Goal: Task Accomplishment & Management: Manage account settings

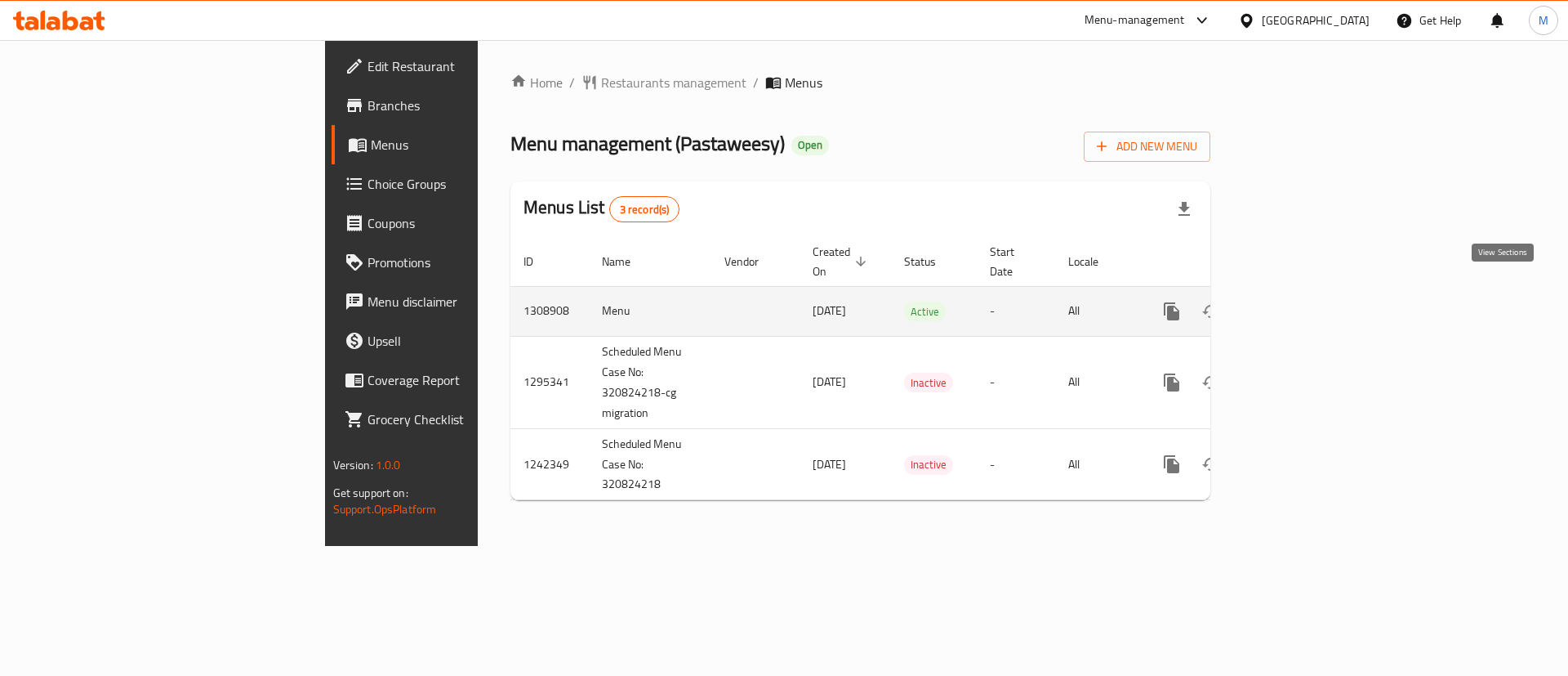
click at [1309, 296] on link "enhanced table" at bounding box center [1290, 311] width 40 height 40
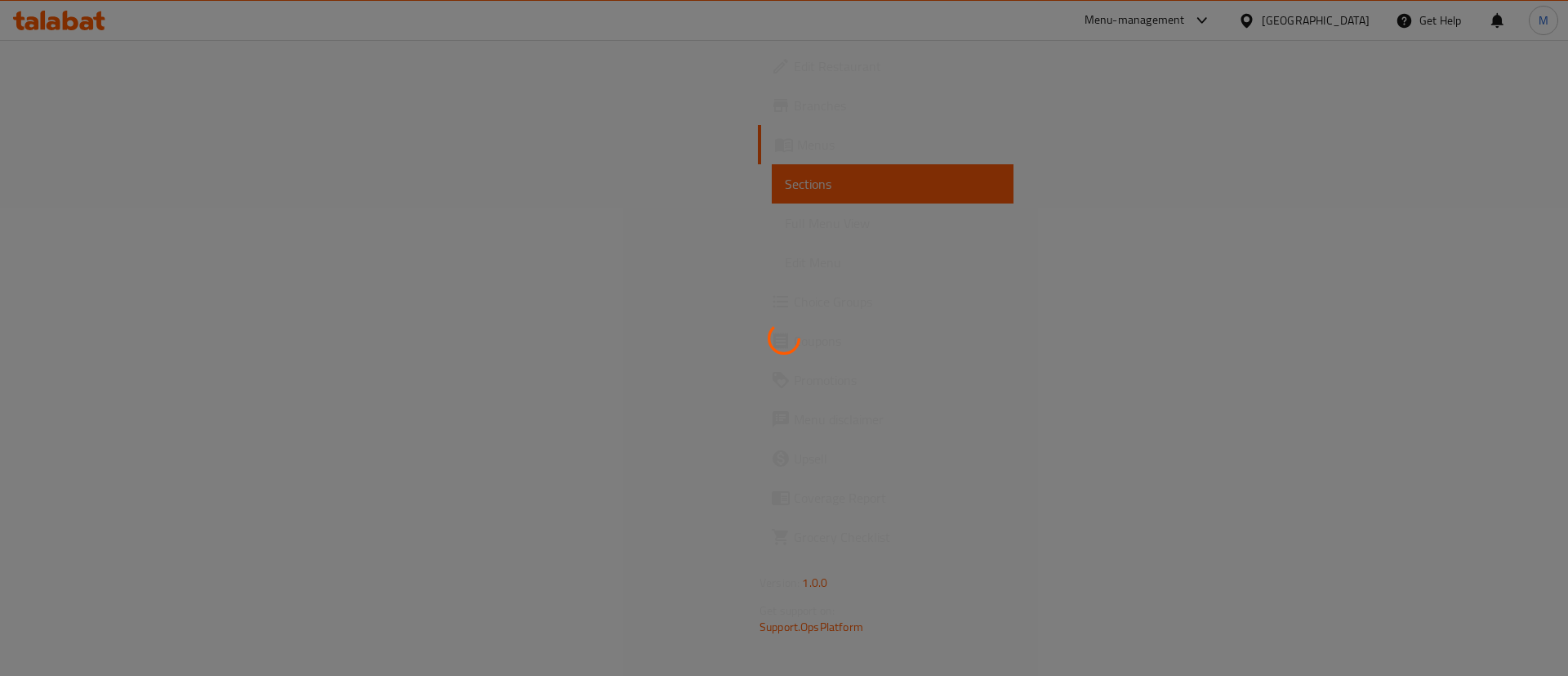
click at [1074, 313] on div at bounding box center [784, 338] width 1568 height 676
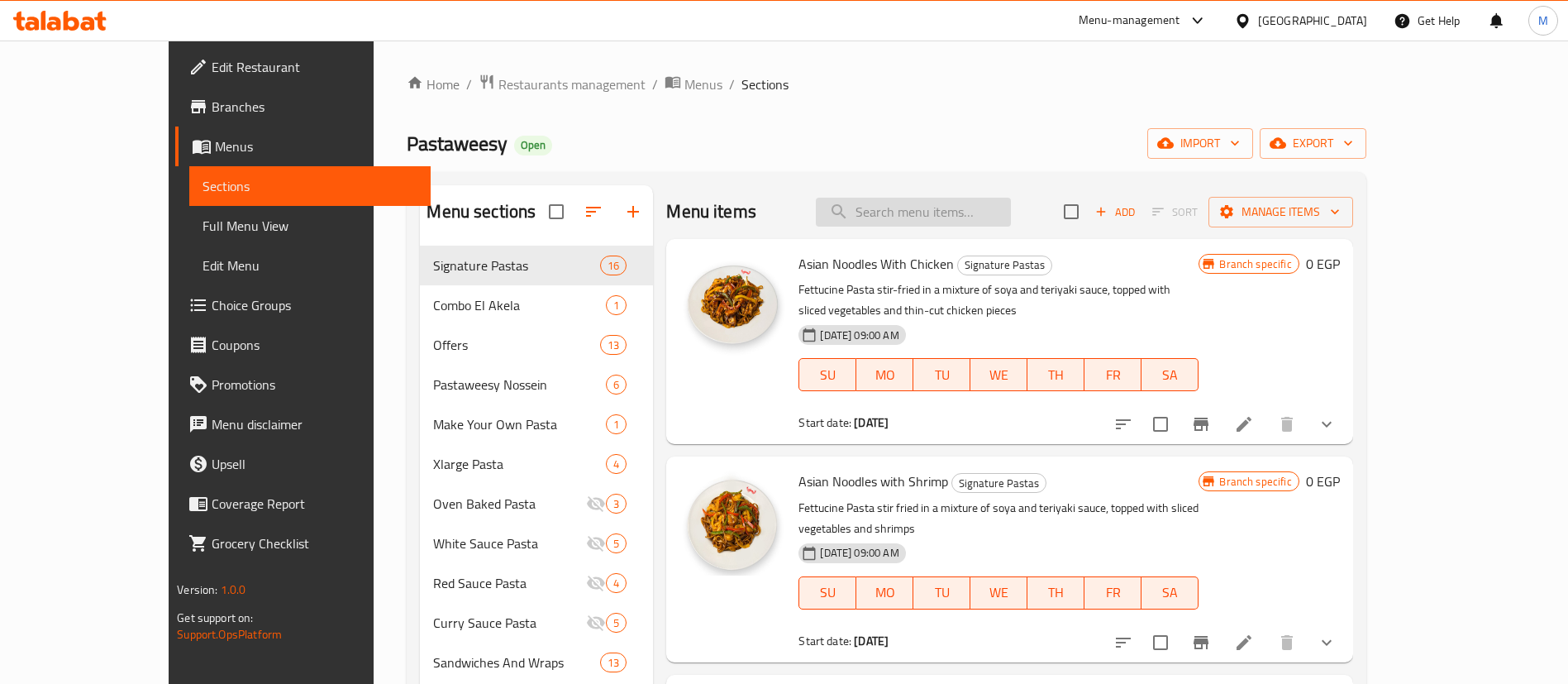
click at [1004, 205] on input "search" at bounding box center [913, 212] width 195 height 29
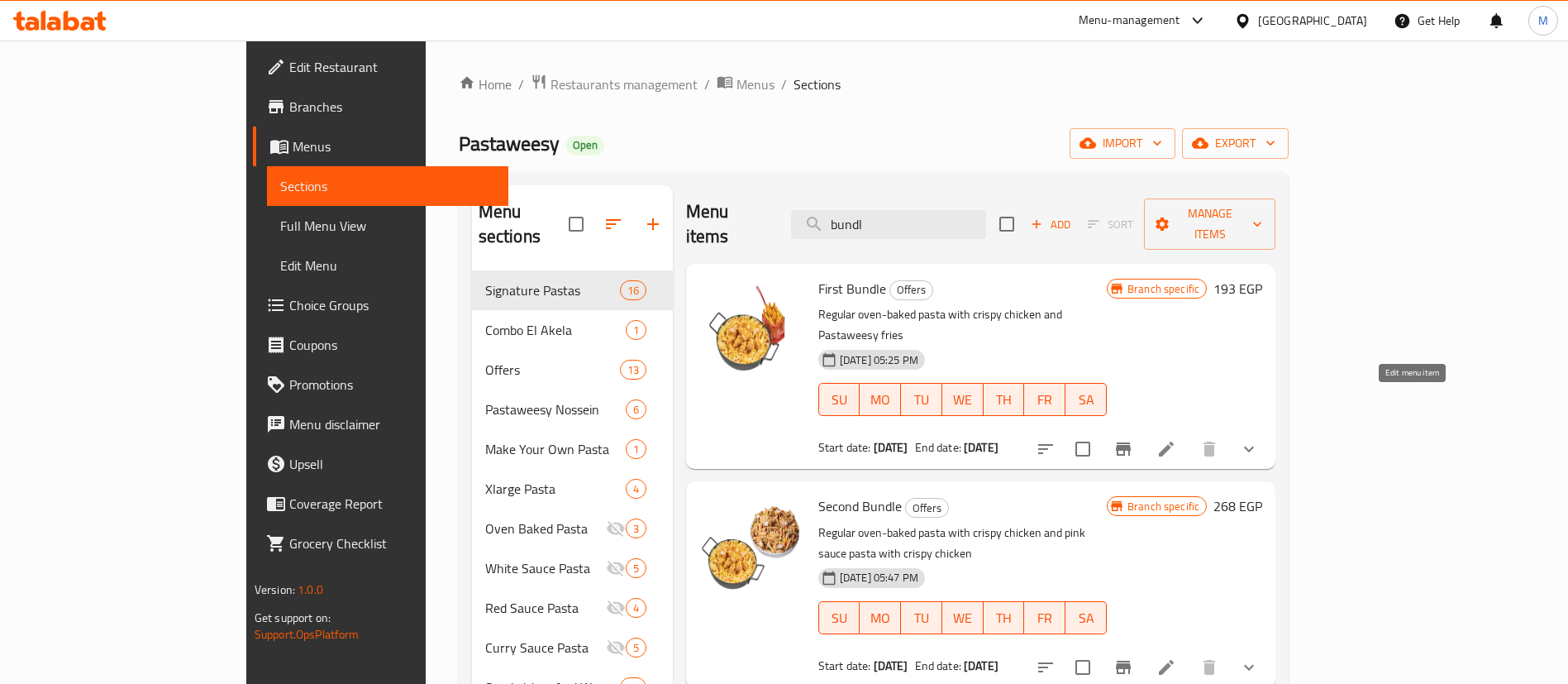
type input "bundl"
click at [1173, 441] on icon at bounding box center [1165, 448] width 15 height 15
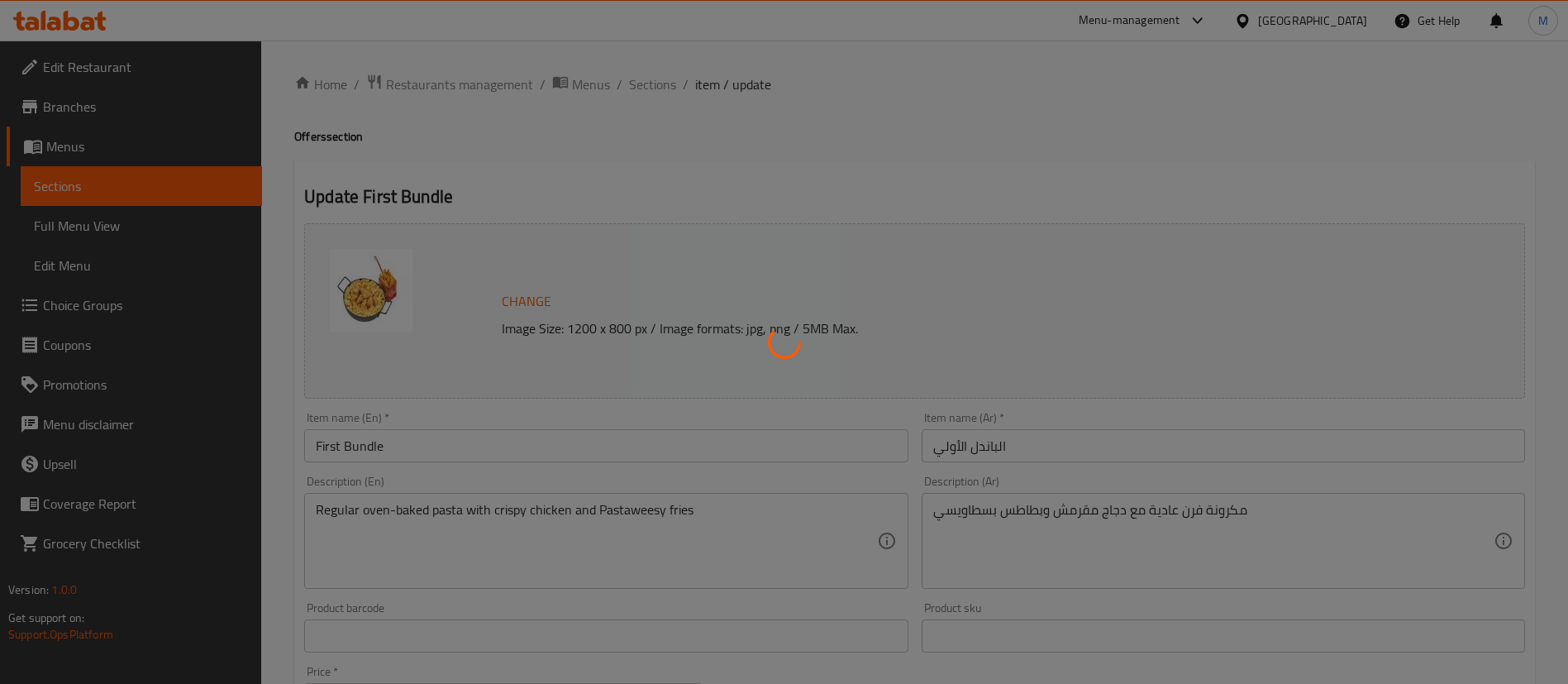
type input "نوع الطعم"
type input "1"
type input "نوع المكرونة:"
type input "1"
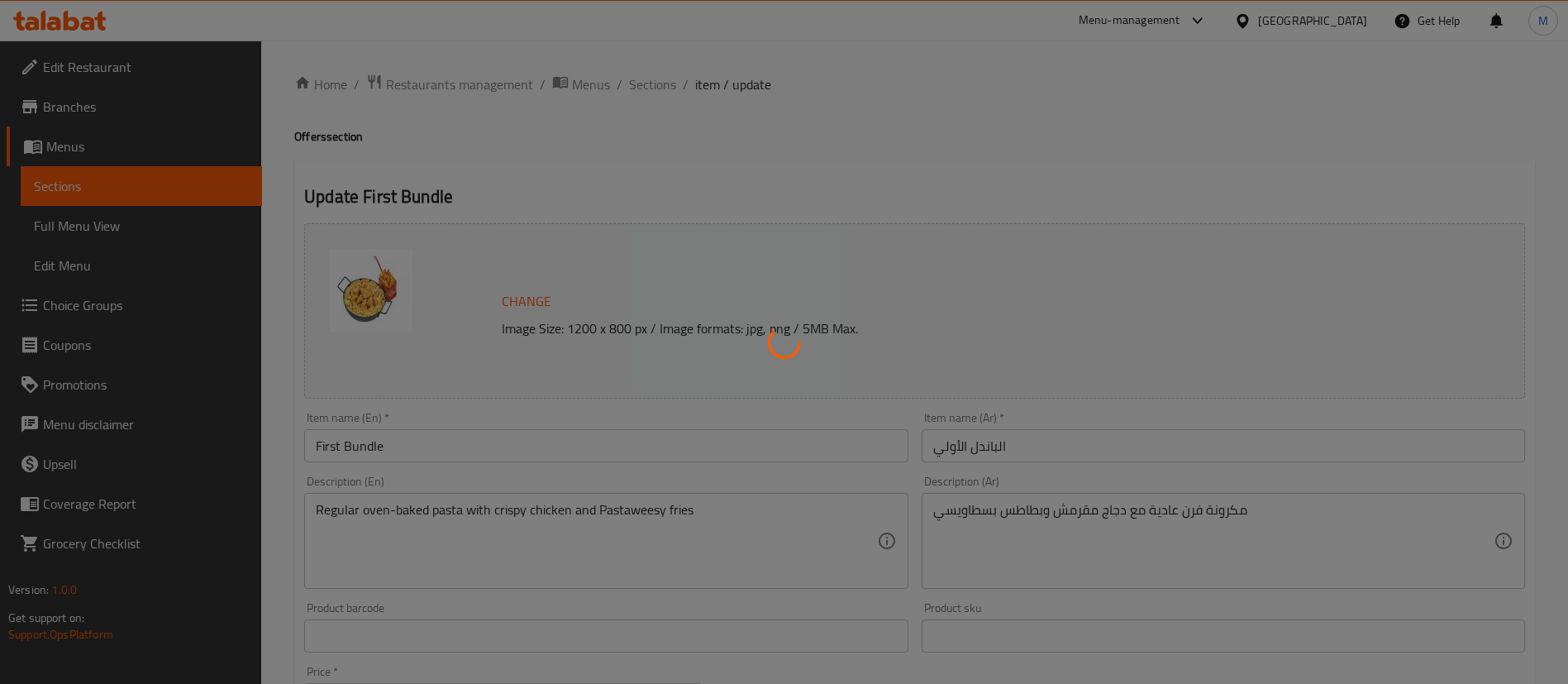
type input "1"
type input "الإضافات"
type input "0"
type input "16"
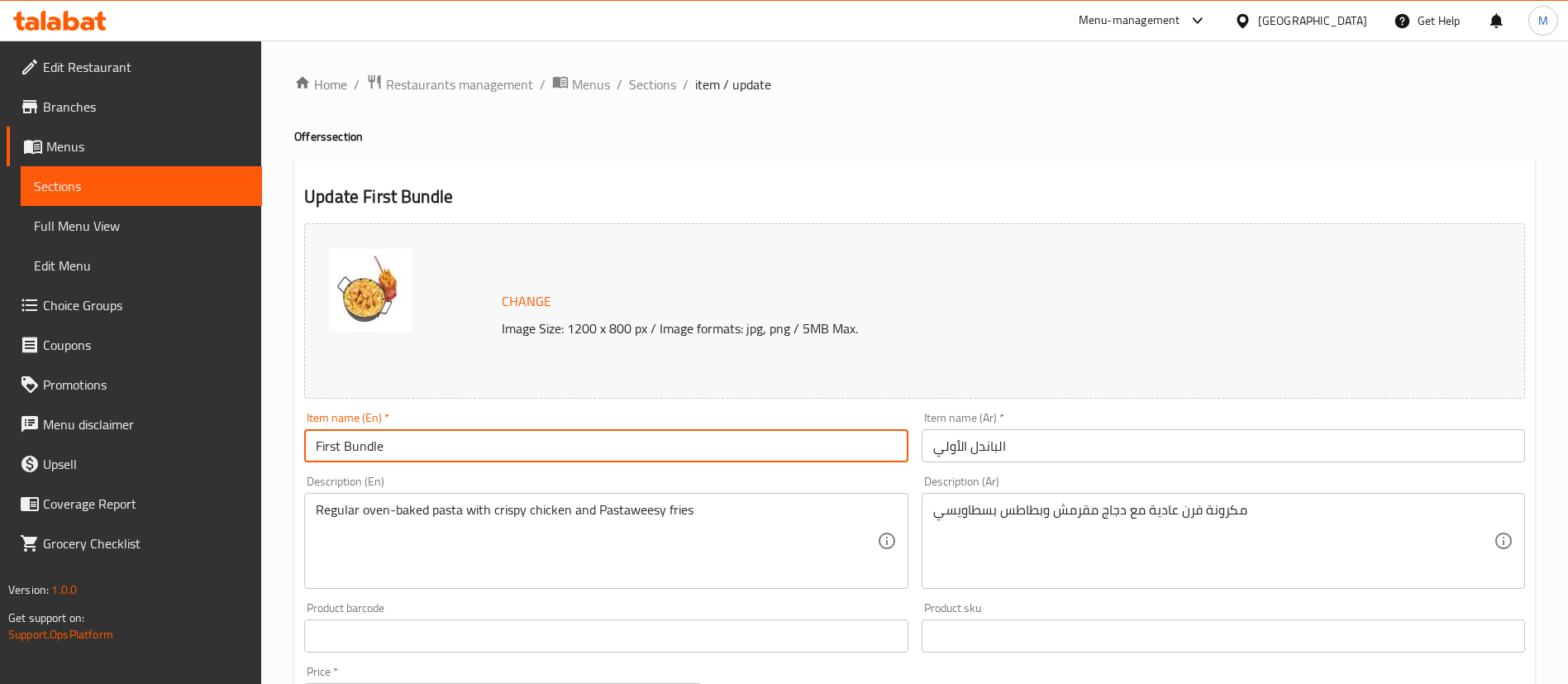
click at [561, 446] on input "First Bundle" at bounding box center [605, 446] width 604 height 33
paste input "Solo Crispy"
click at [561, 446] on input "First Bundle" at bounding box center [605, 446] width 604 height 33
type input "Solo Crispy"
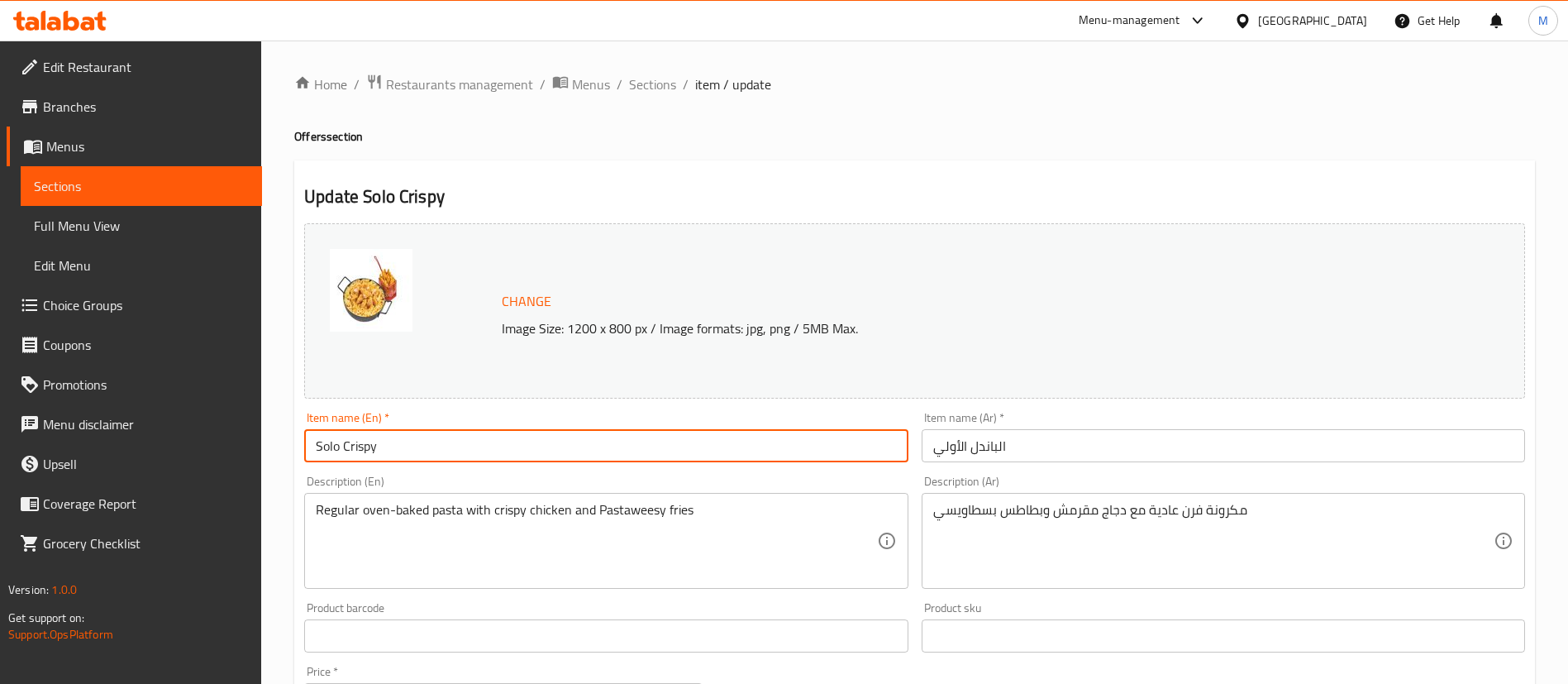
click at [1043, 441] on input "الباندل الأولي" at bounding box center [1223, 446] width 604 height 33
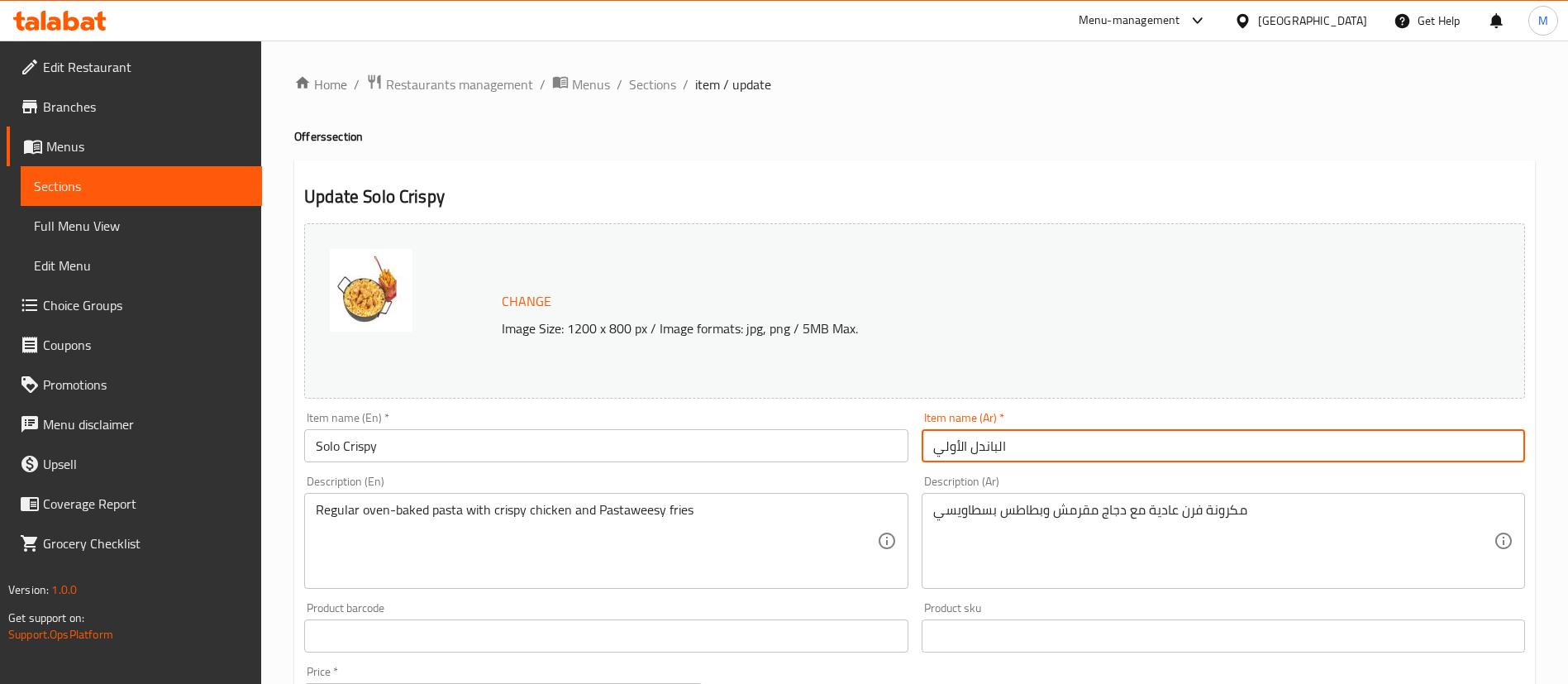
click at [1043, 441] on input "الباندل الأولي" at bounding box center [1223, 446] width 604 height 33
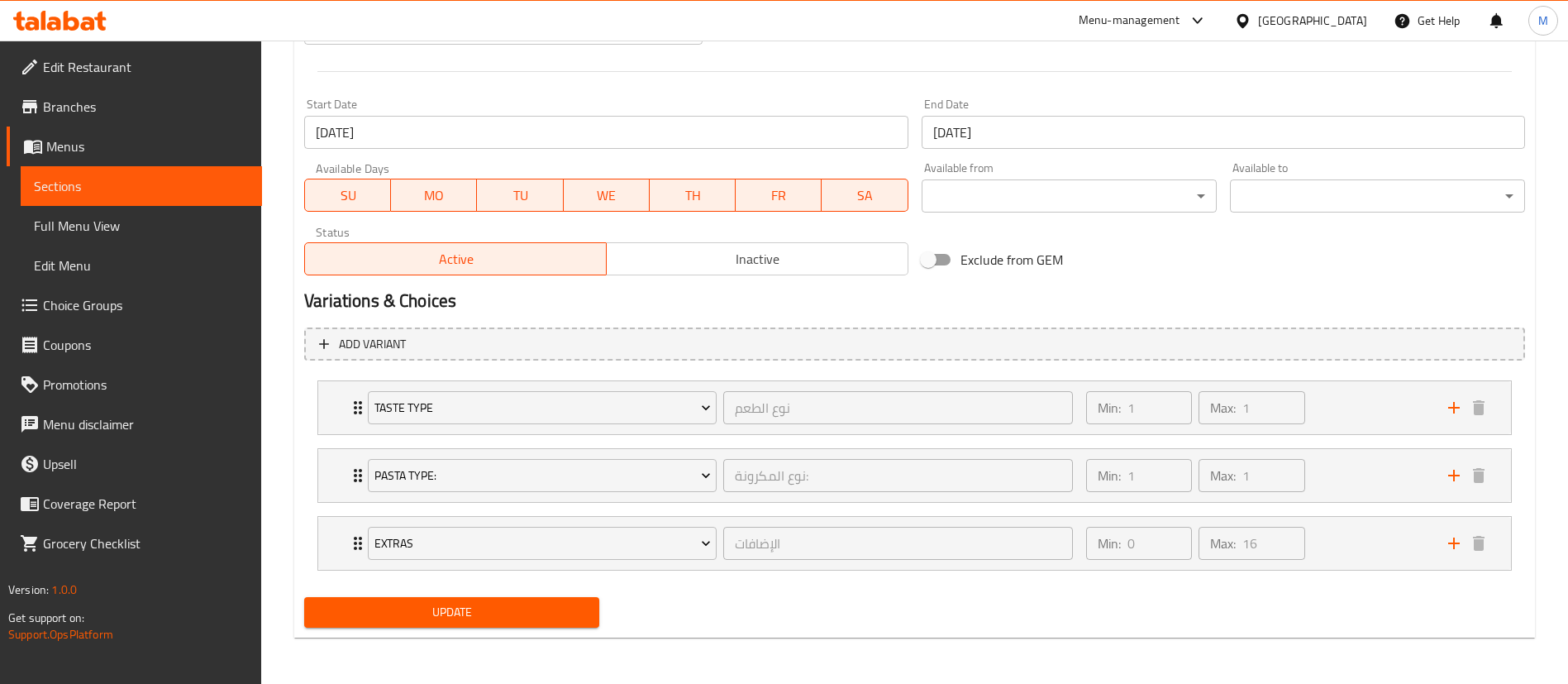
type input "سولو كريسبي"
click at [495, 624] on button "Update" at bounding box center [452, 612] width 295 height 30
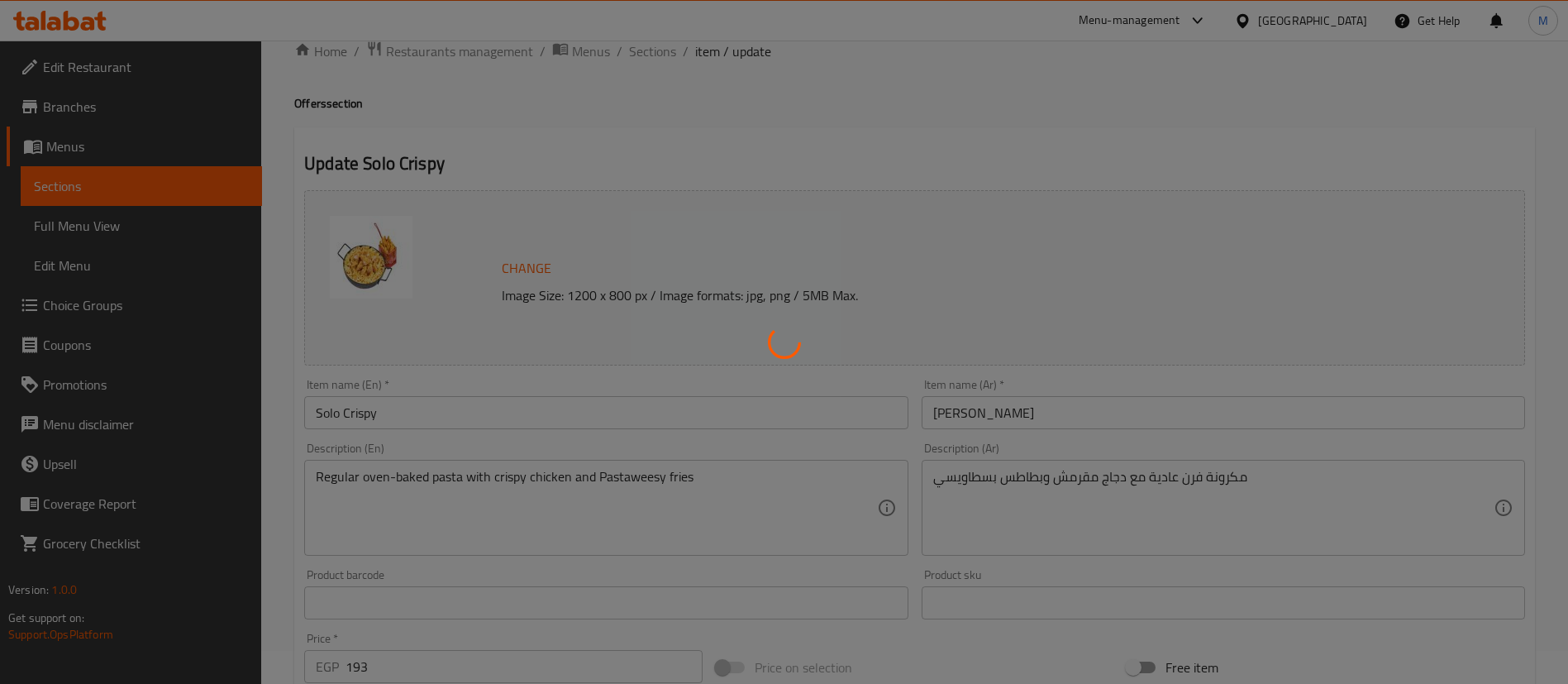
scroll to position [0, 0]
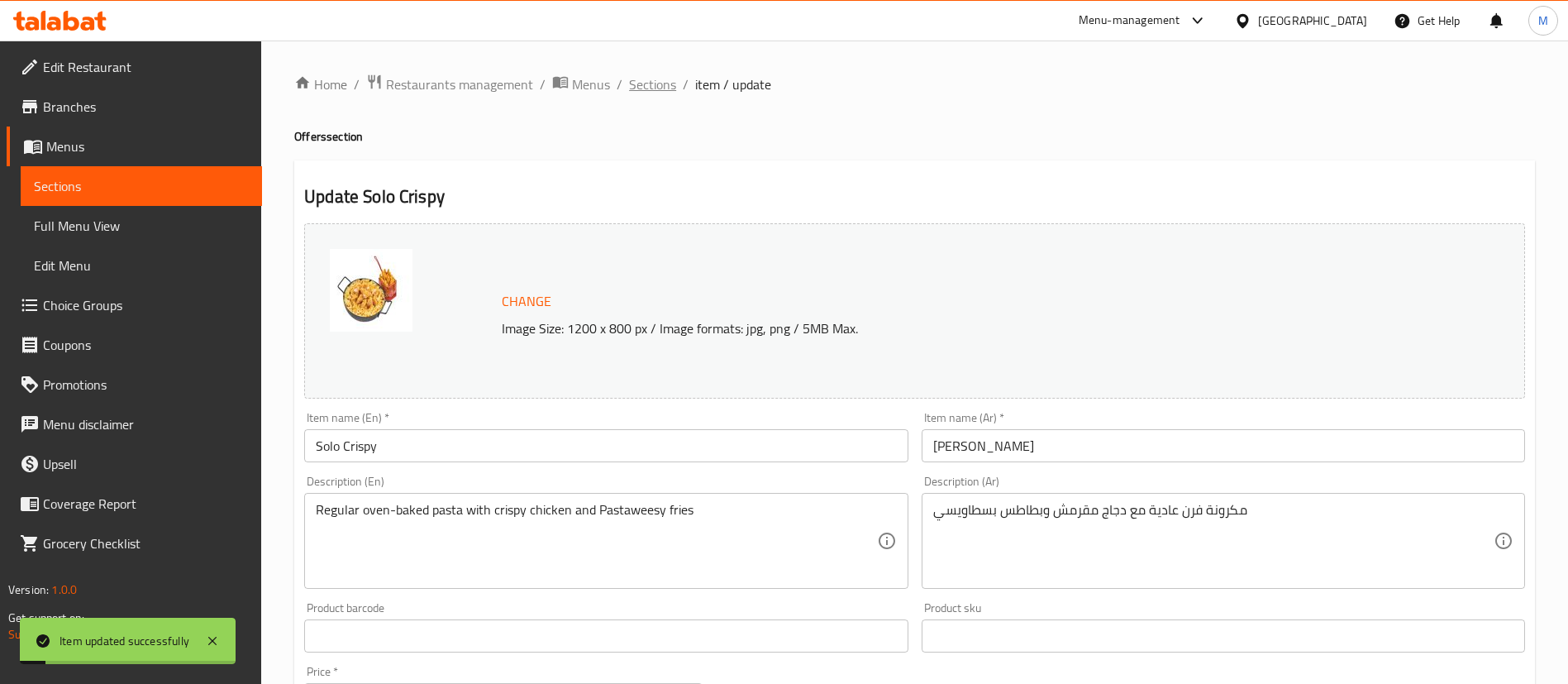
click at [657, 88] on span "Sections" at bounding box center [652, 84] width 47 height 20
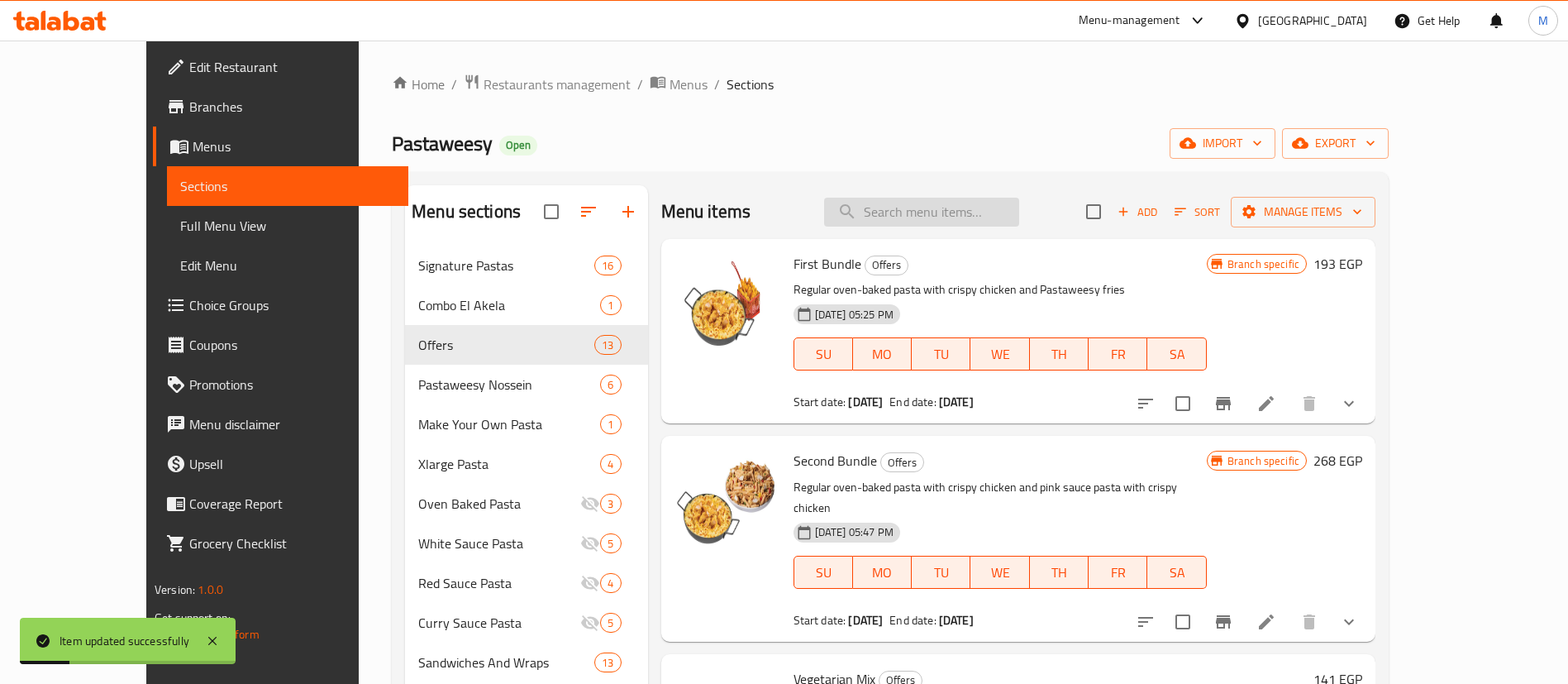
click at [964, 207] on input "search" at bounding box center [921, 212] width 195 height 29
click at [1289, 607] on li at bounding box center [1266, 621] width 46 height 29
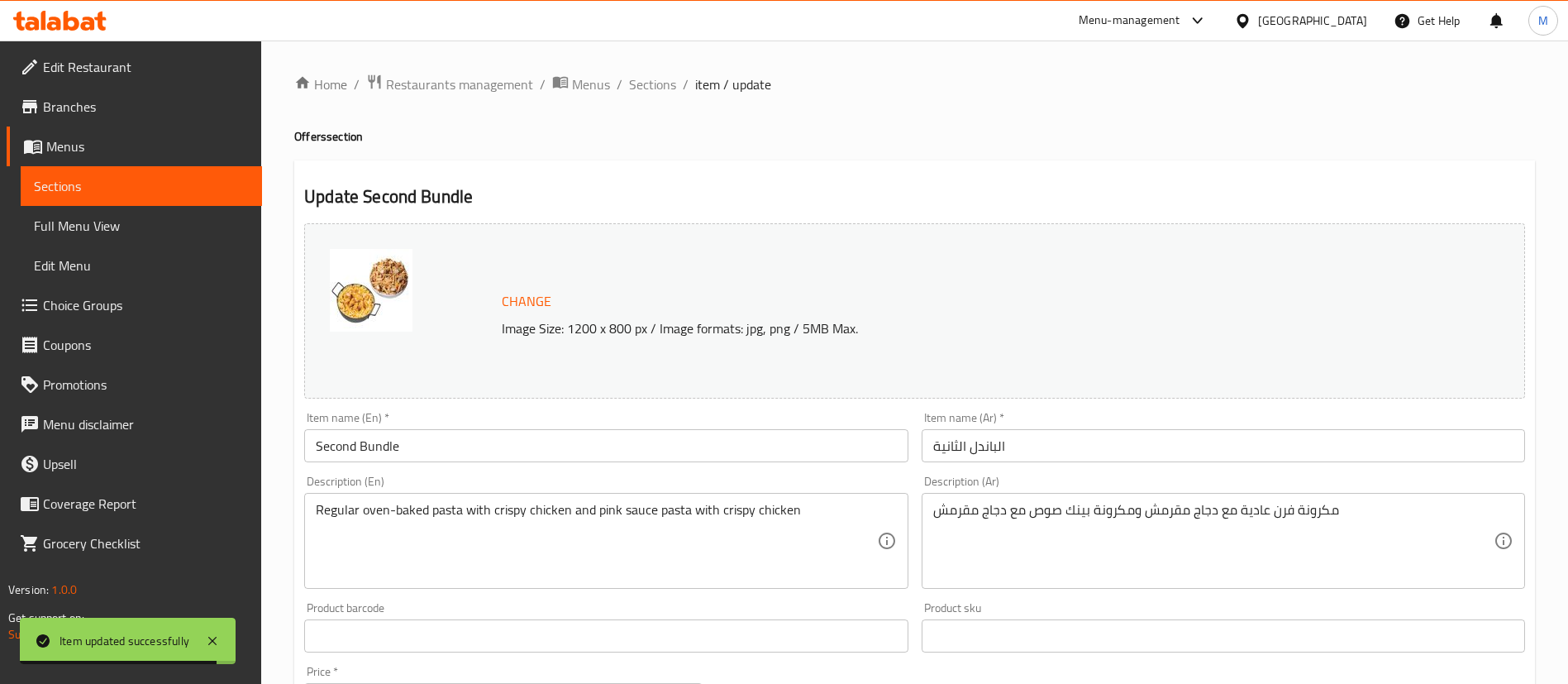
click at [580, 442] on input "Second Bundle" at bounding box center [605, 446] width 604 height 33
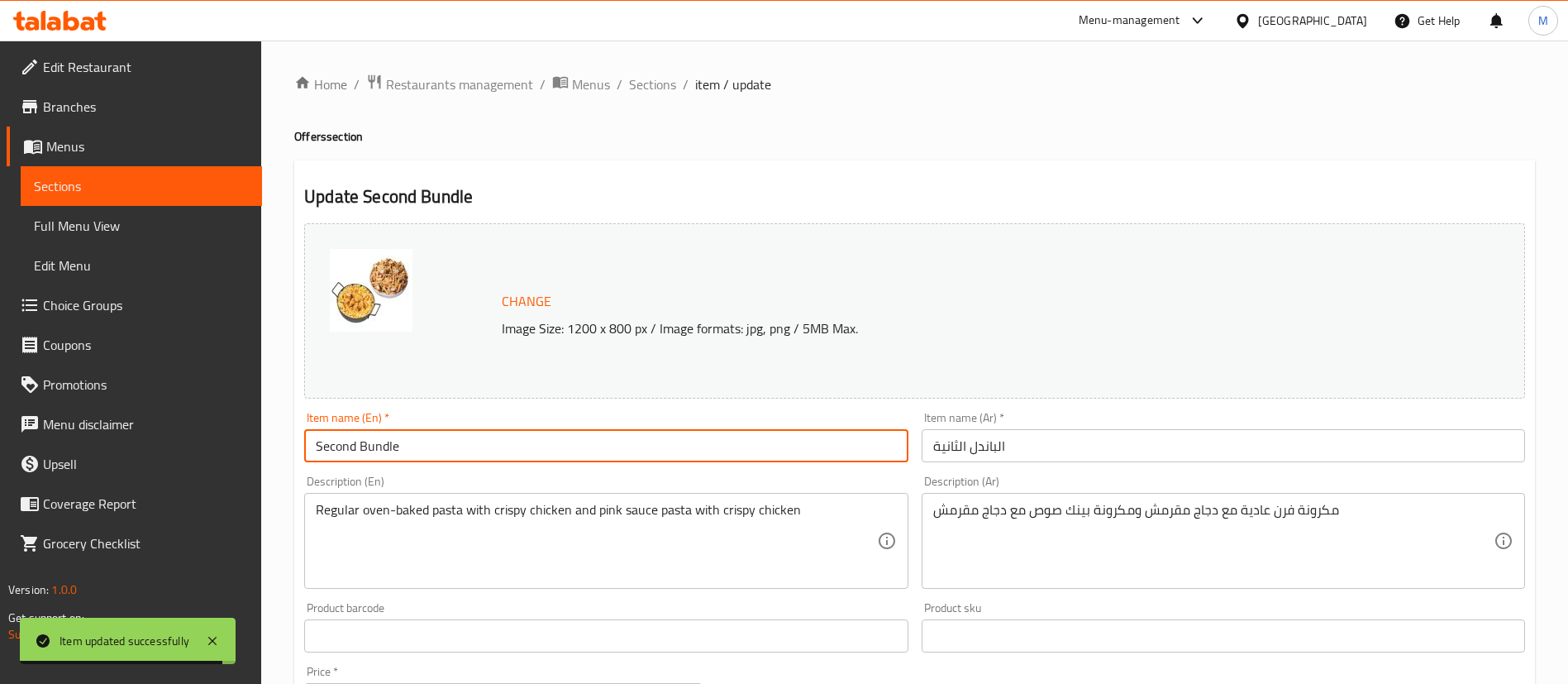
click at [580, 442] on input "Second Bundle" at bounding box center [605, 446] width 604 height 33
paste input "Double Crispy"
click at [580, 442] on input "Second Bundle" at bounding box center [605, 446] width 604 height 33
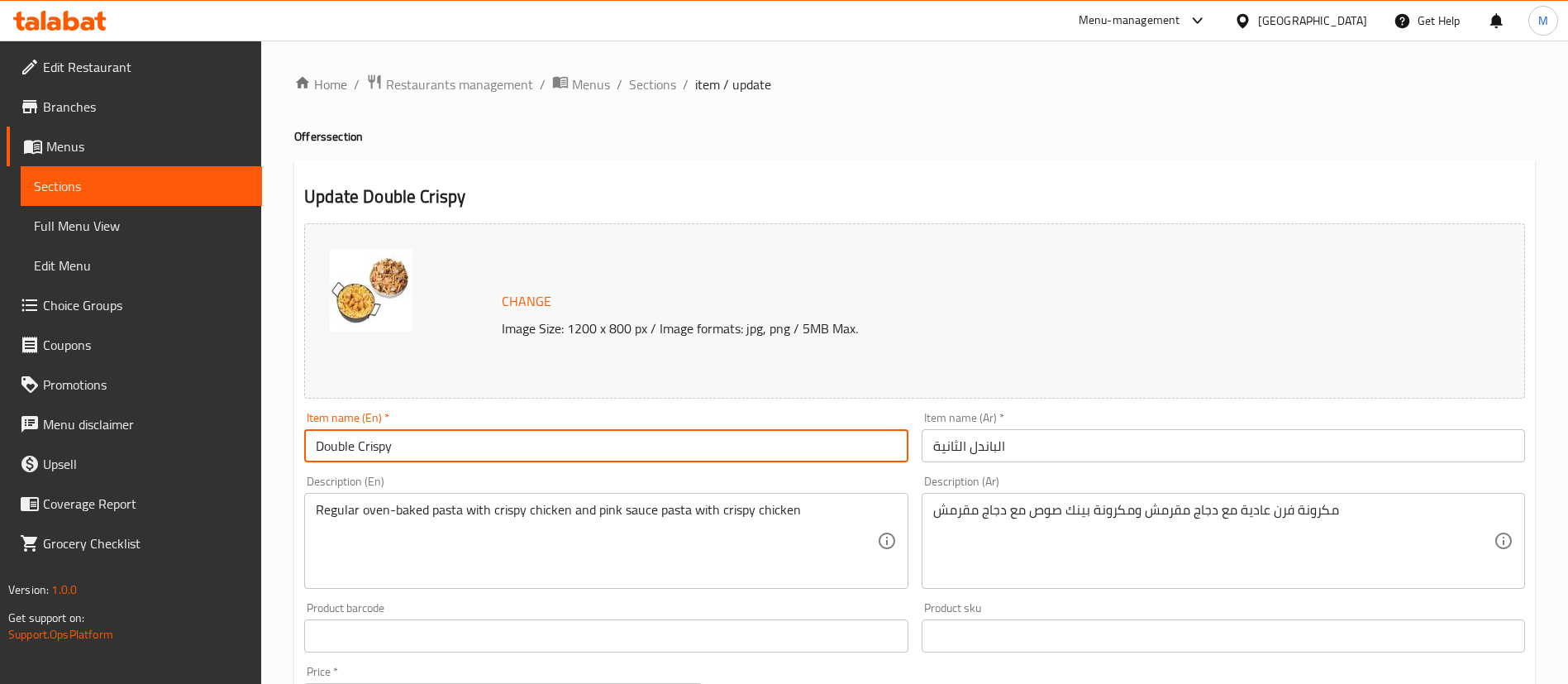
type input "Double Crispy"
click at [1083, 447] on input "الباندل الثانية" at bounding box center [1223, 446] width 604 height 33
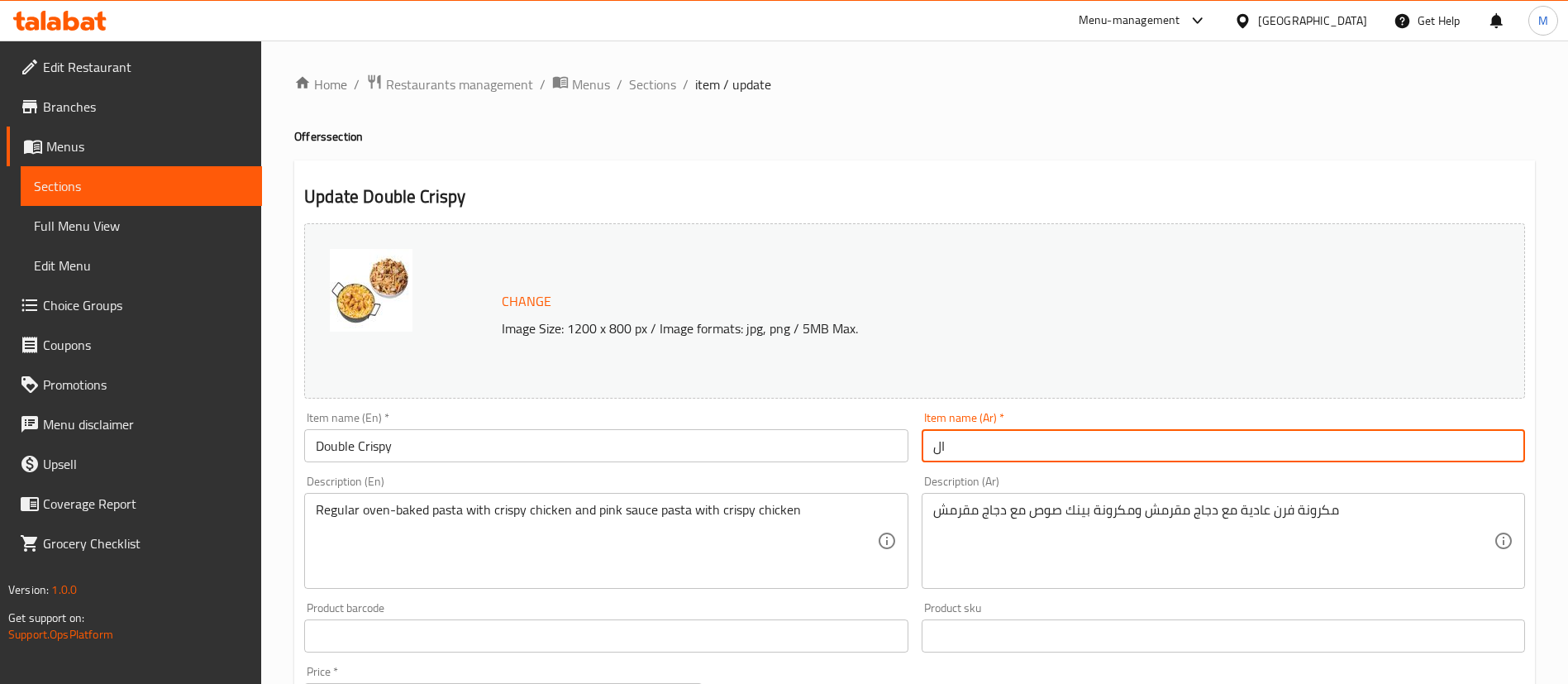
type input "ا"
type input "]"
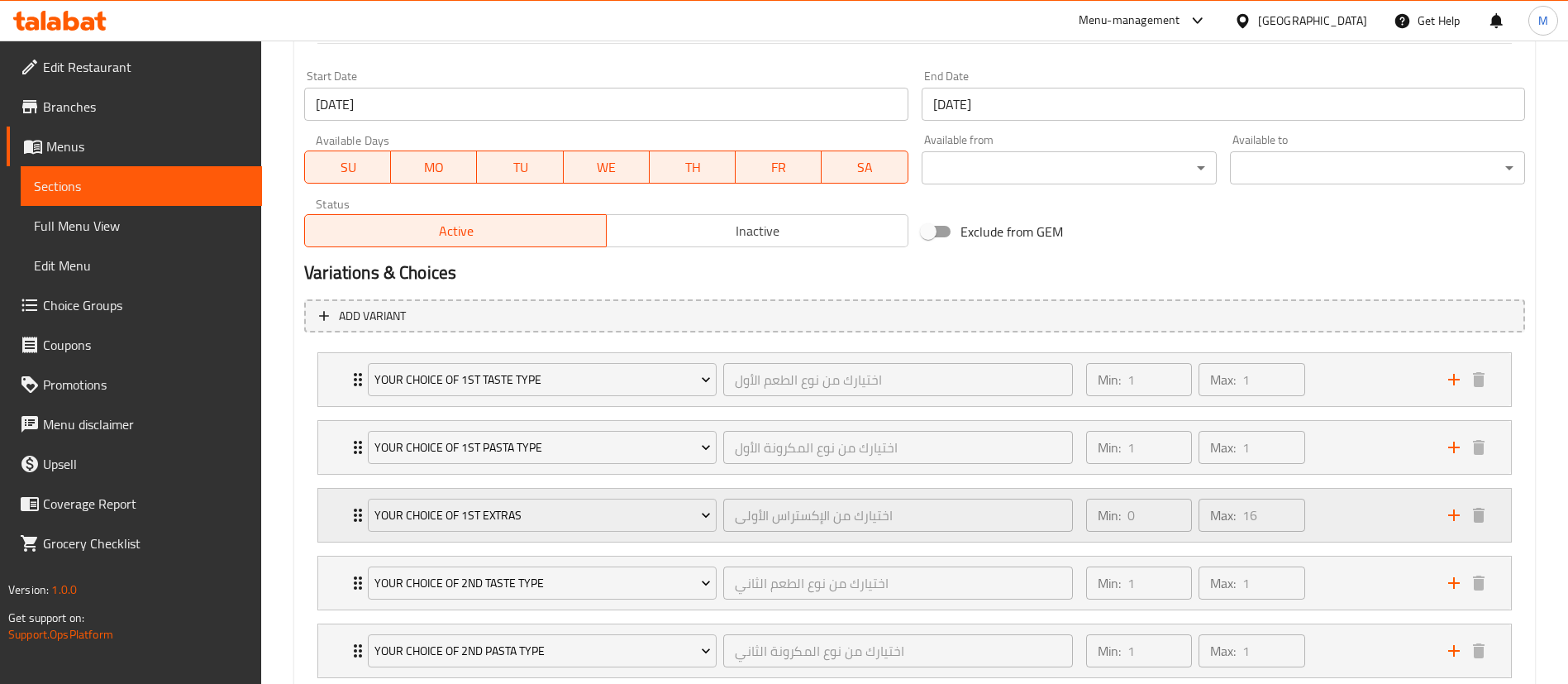
scroll to position [875, 0]
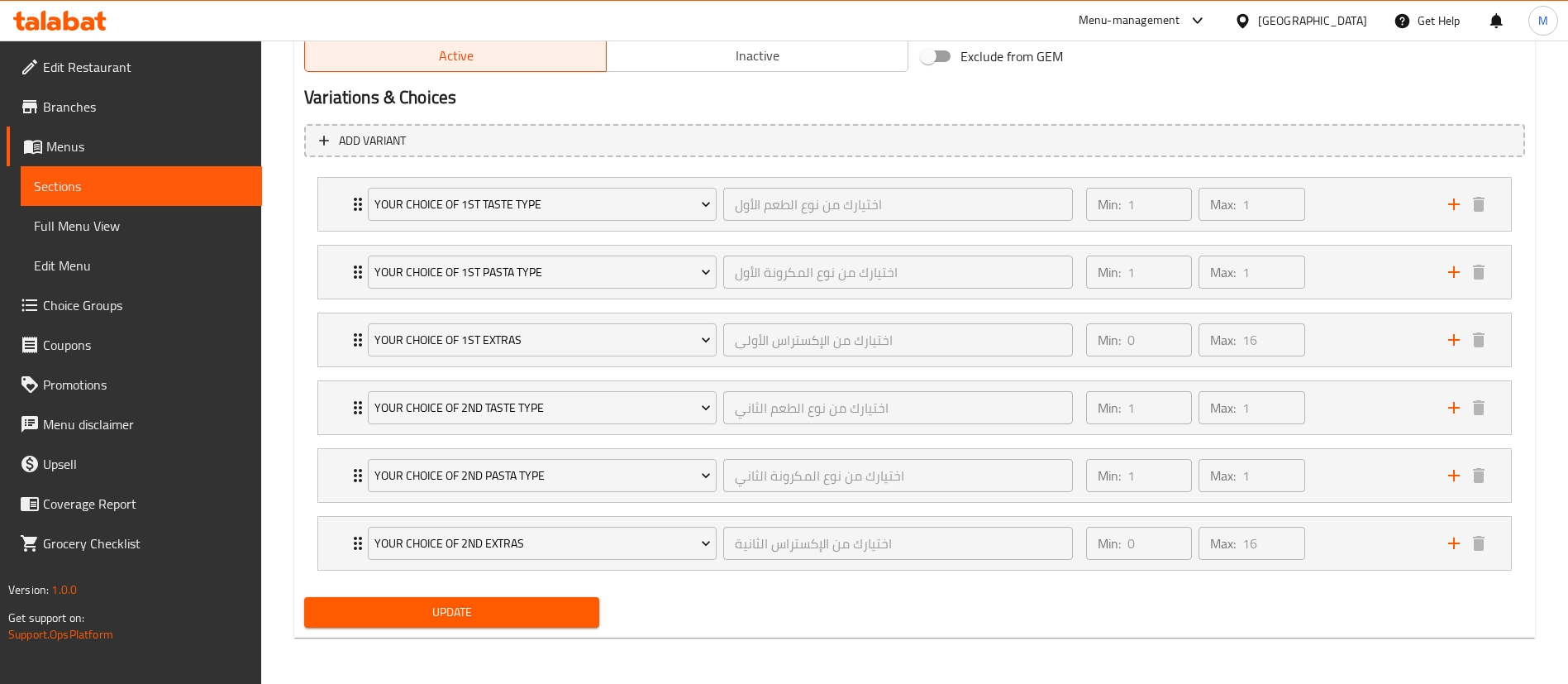
type input "دبل كريسبي"
click at [463, 610] on span "Update" at bounding box center [452, 612] width 268 height 20
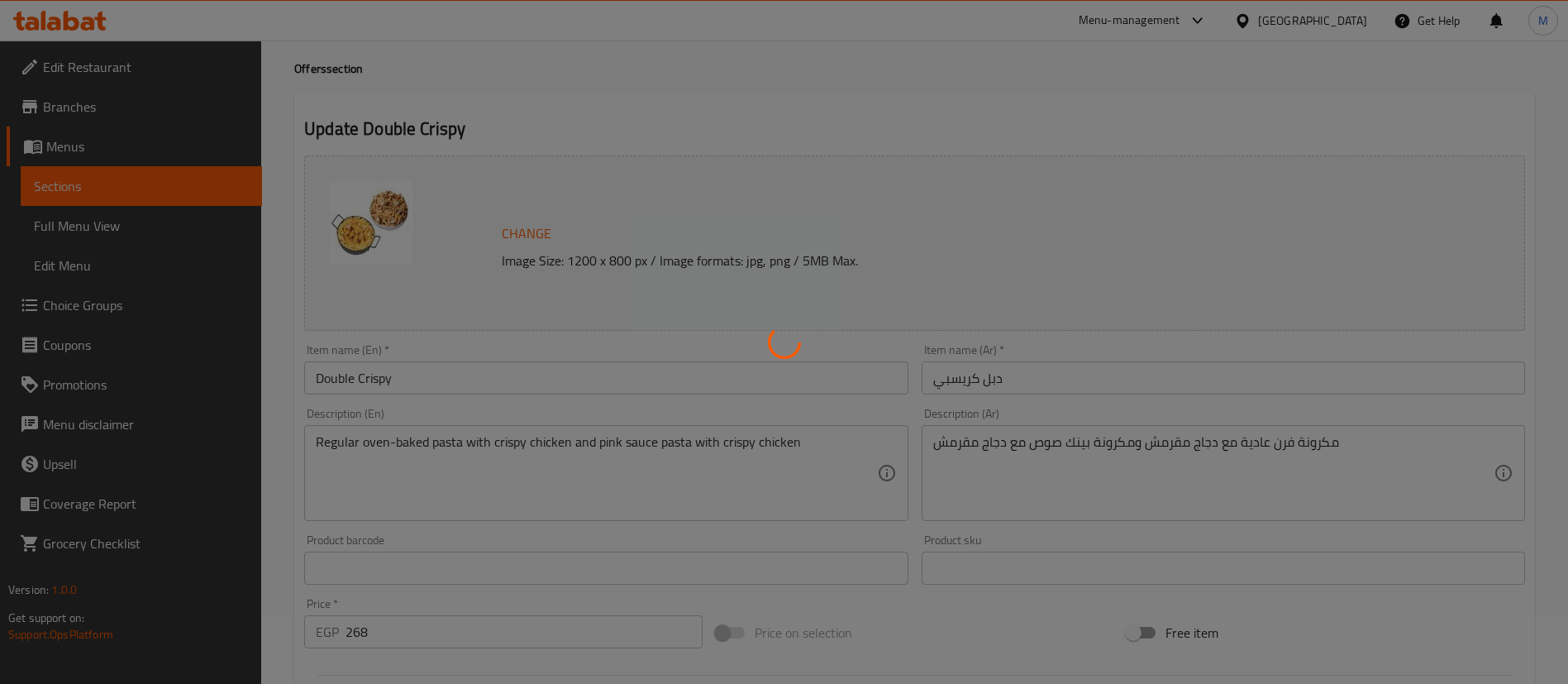
scroll to position [0, 0]
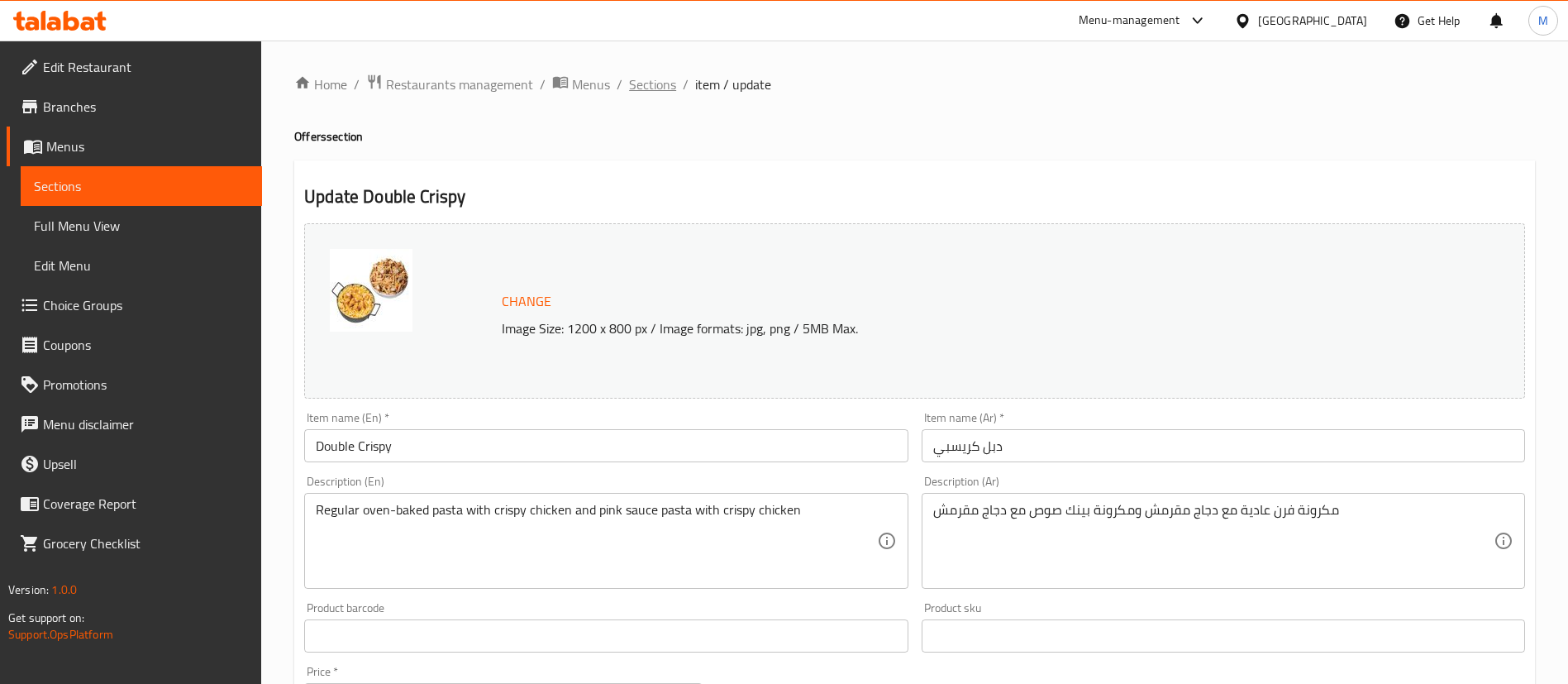
click at [637, 80] on span "Sections" at bounding box center [652, 84] width 47 height 20
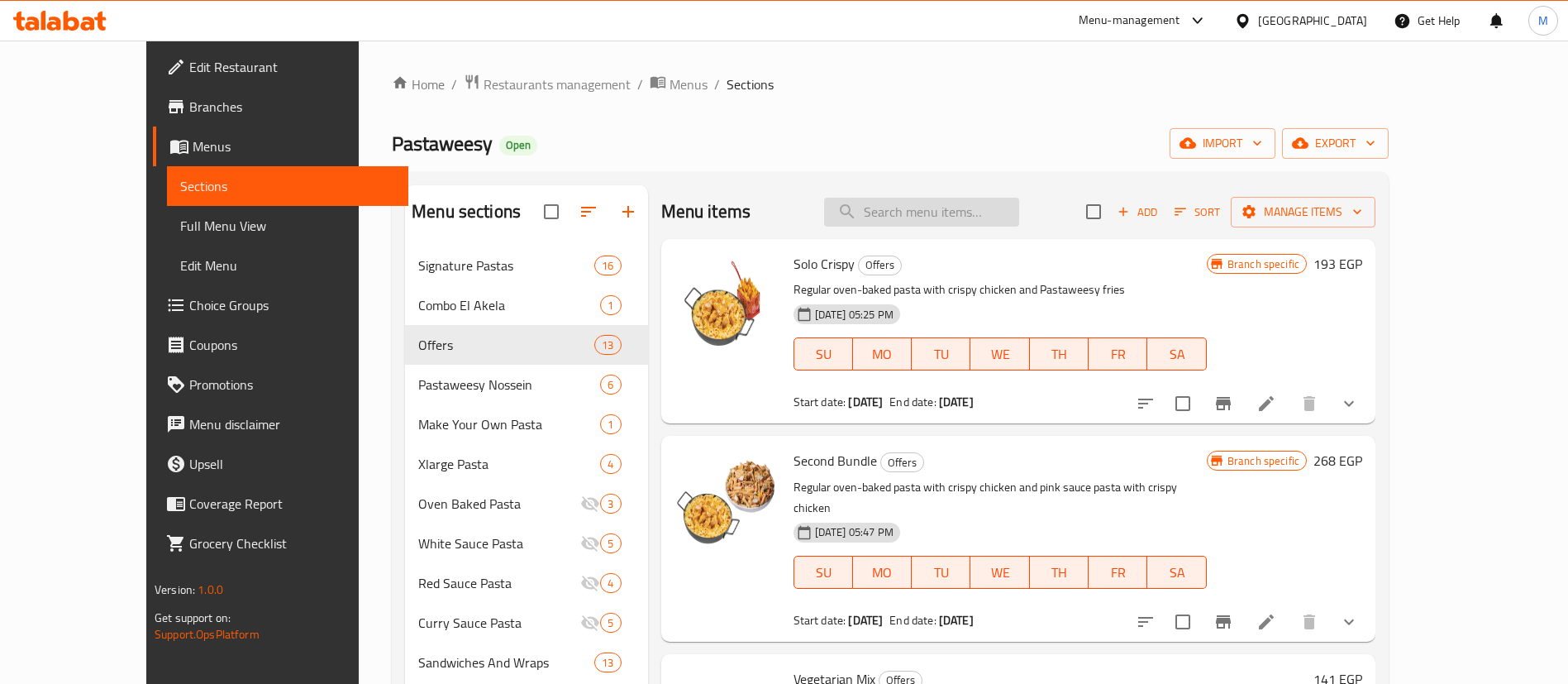
click at [973, 203] on input "search" at bounding box center [921, 212] width 195 height 29
click at [506, 86] on span "Restaurants management" at bounding box center [556, 84] width 147 height 20
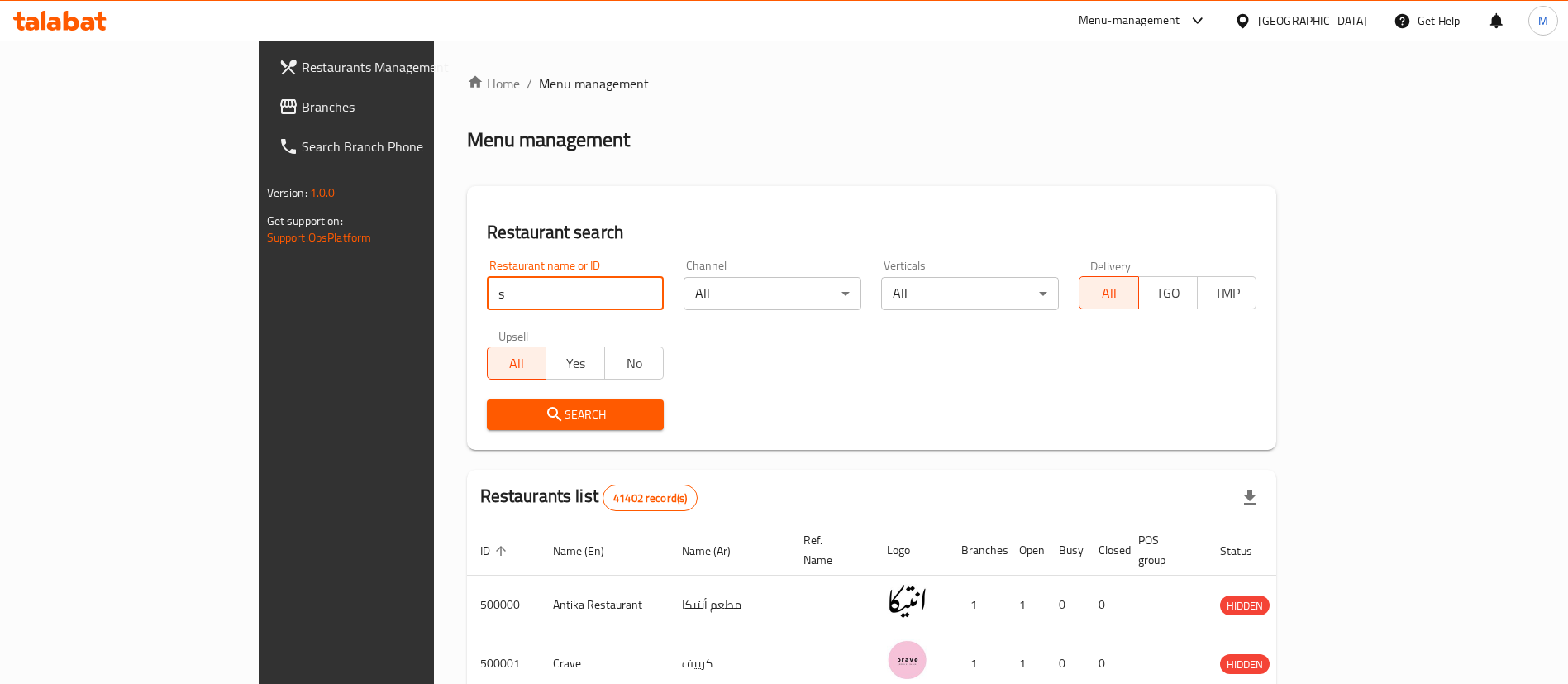
click at [496, 295] on input "s" at bounding box center [576, 293] width 178 height 33
type input "sale sucre"
click button "Search" at bounding box center [576, 414] width 178 height 30
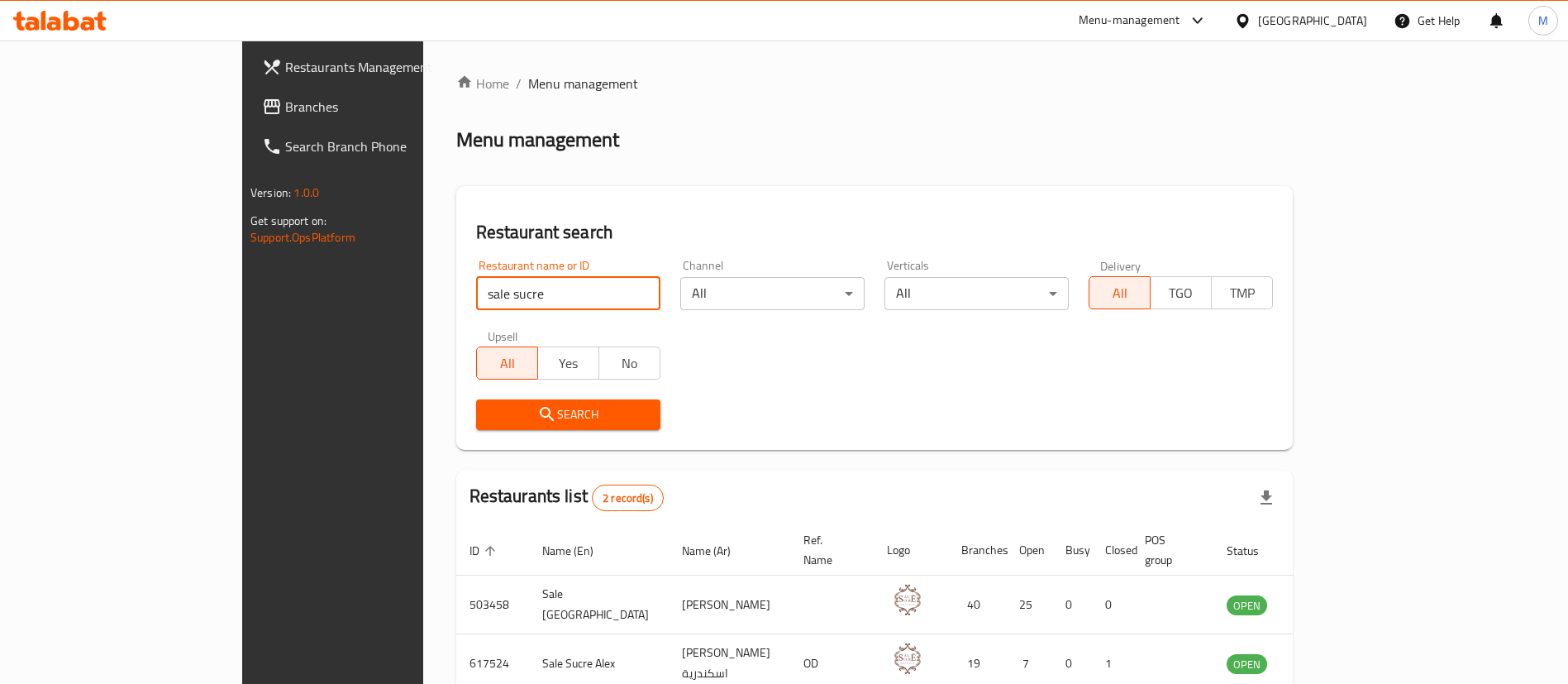
scroll to position [80, 0]
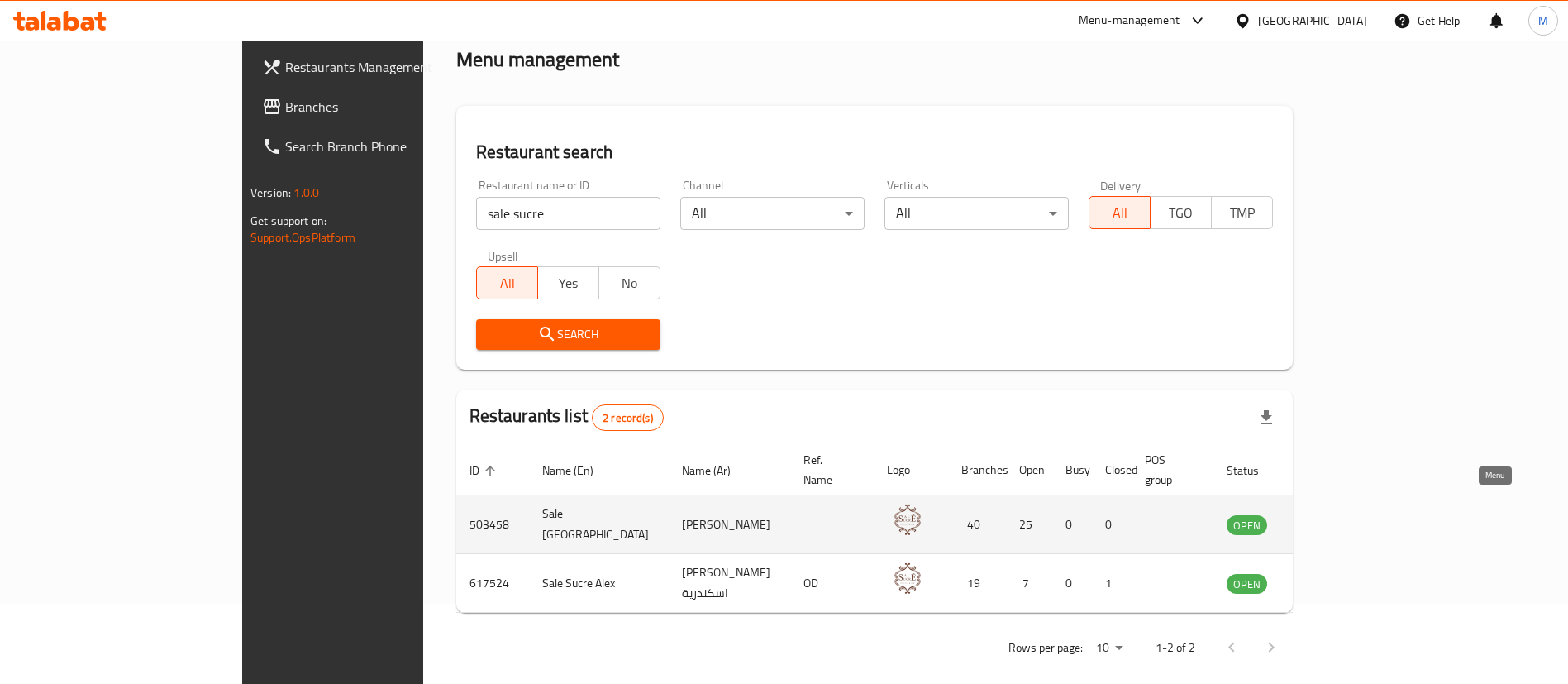
click at [1330, 522] on icon "enhanced table" at bounding box center [1326, 525] width 6 height 6
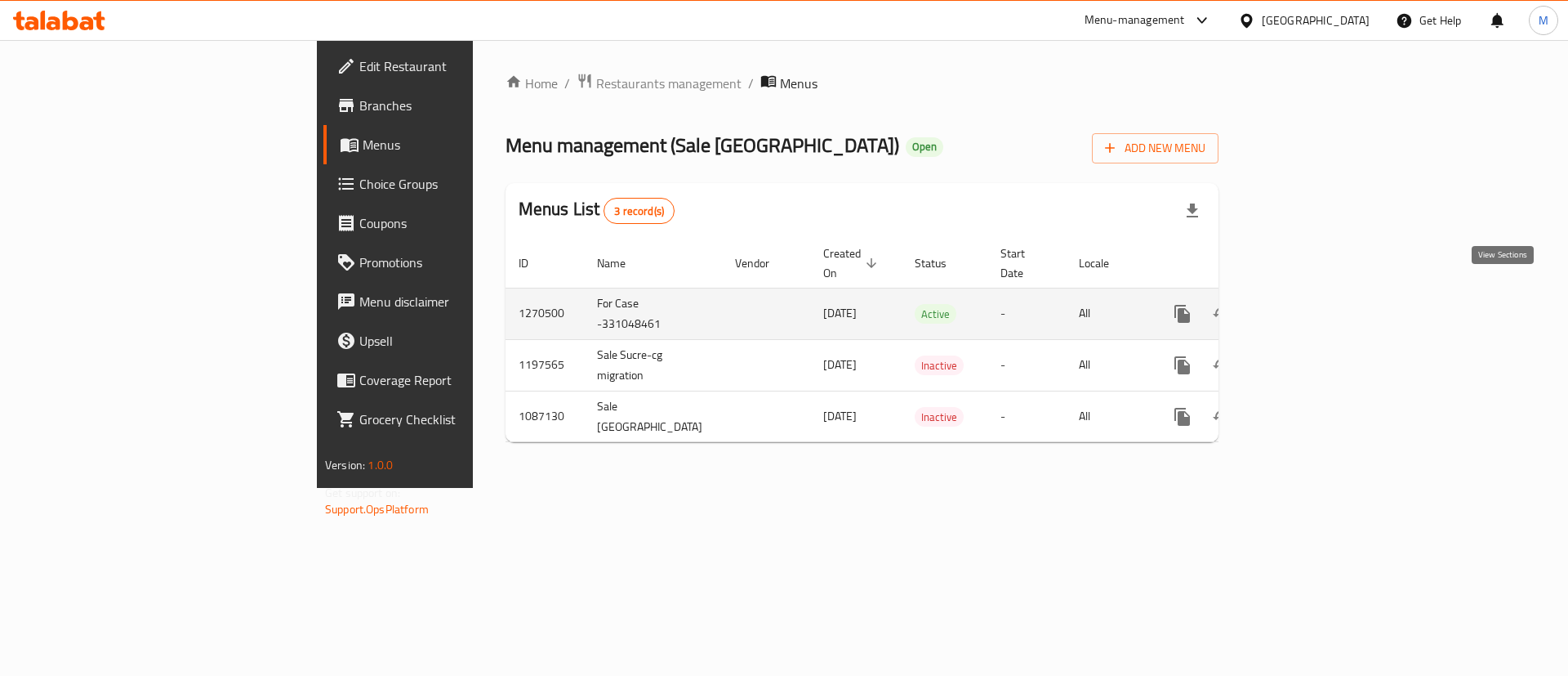
click at [1310, 304] on icon "enhanced table" at bounding box center [1300, 314] width 19 height 19
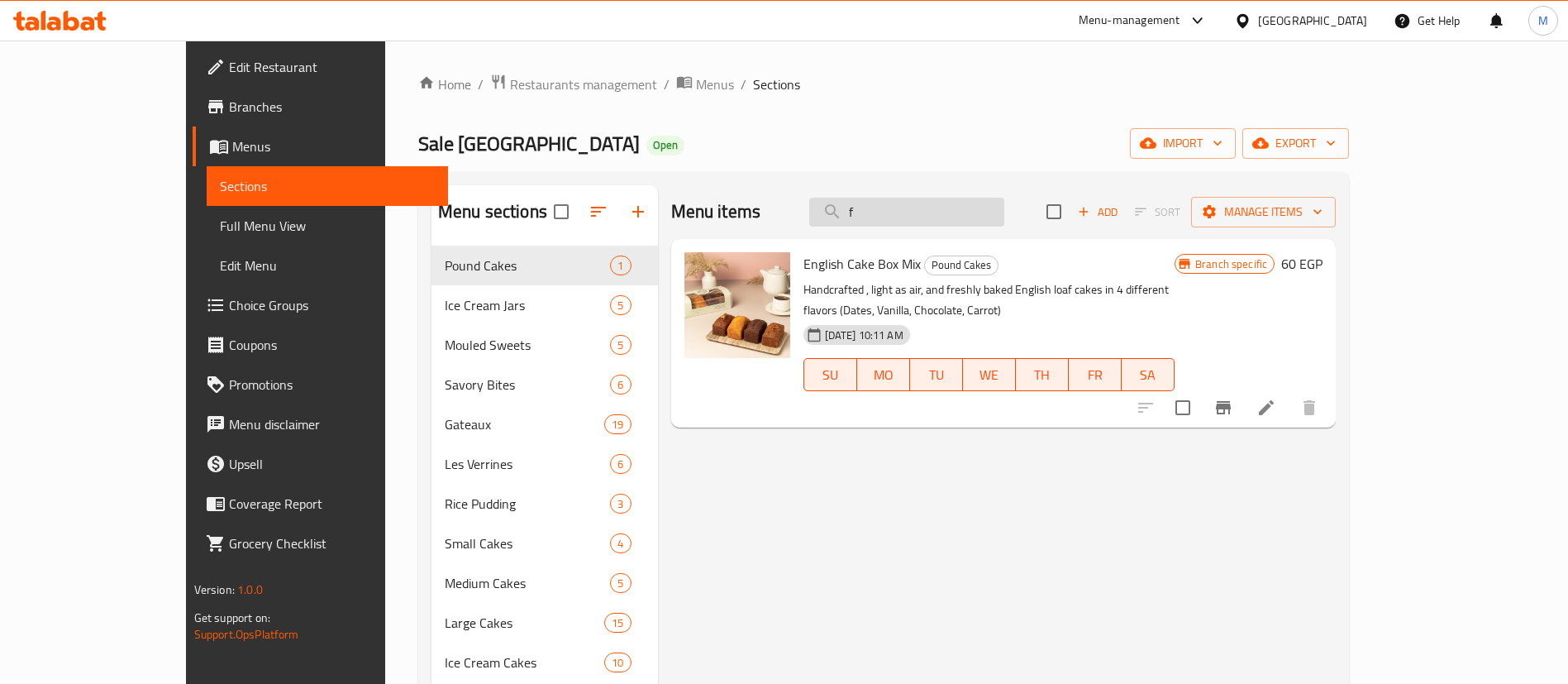
click at [1002, 216] on input "f" at bounding box center [906, 212] width 195 height 29
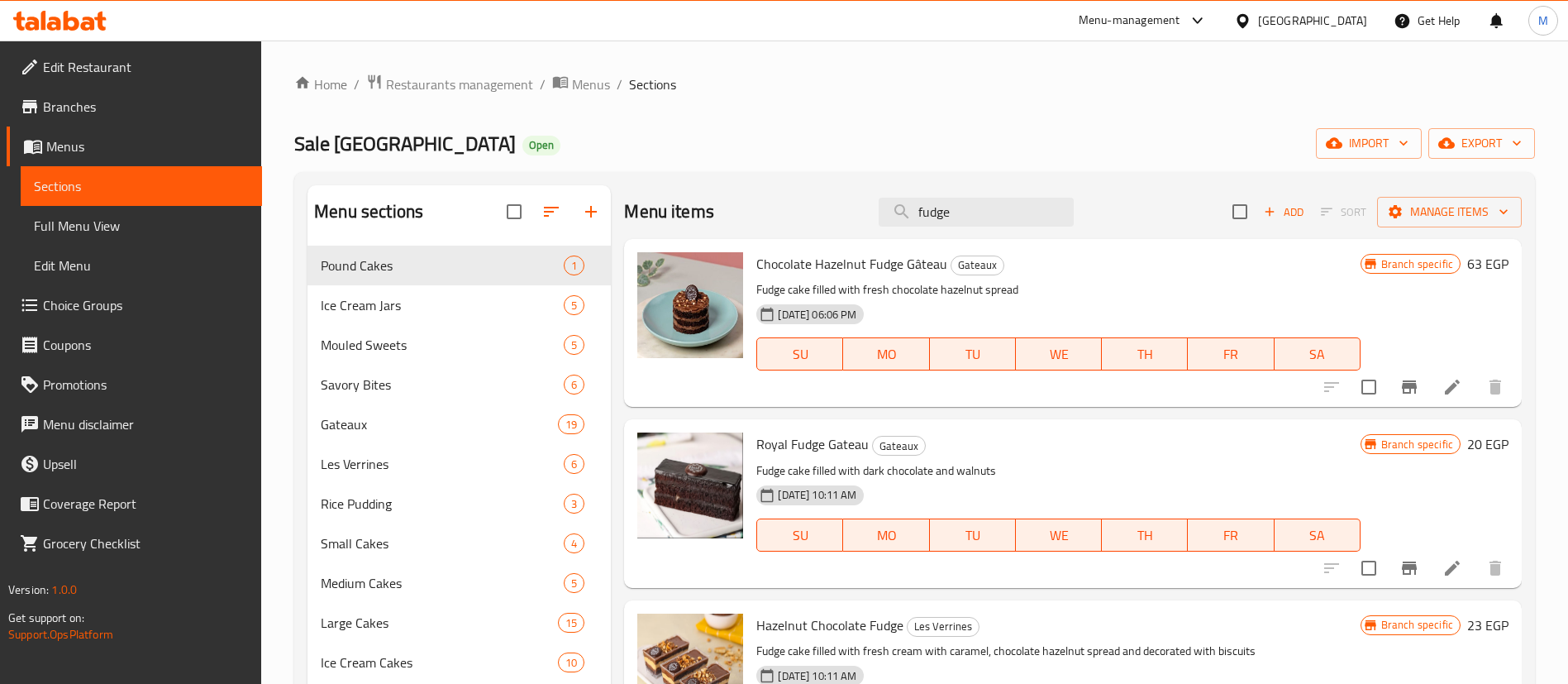
type input "fudge"
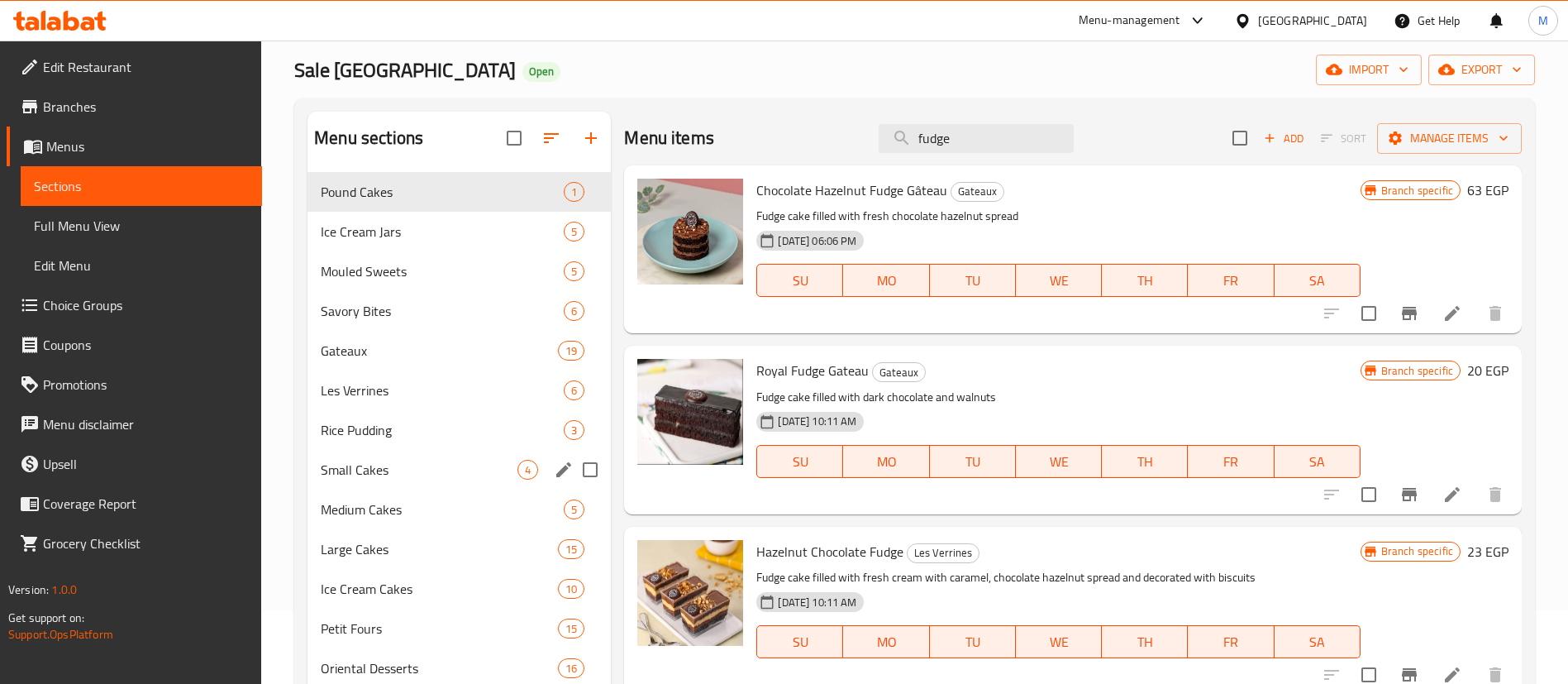
scroll to position [75, 0]
click at [404, 545] on span "Large Cakes" at bounding box center [416, 548] width 191 height 20
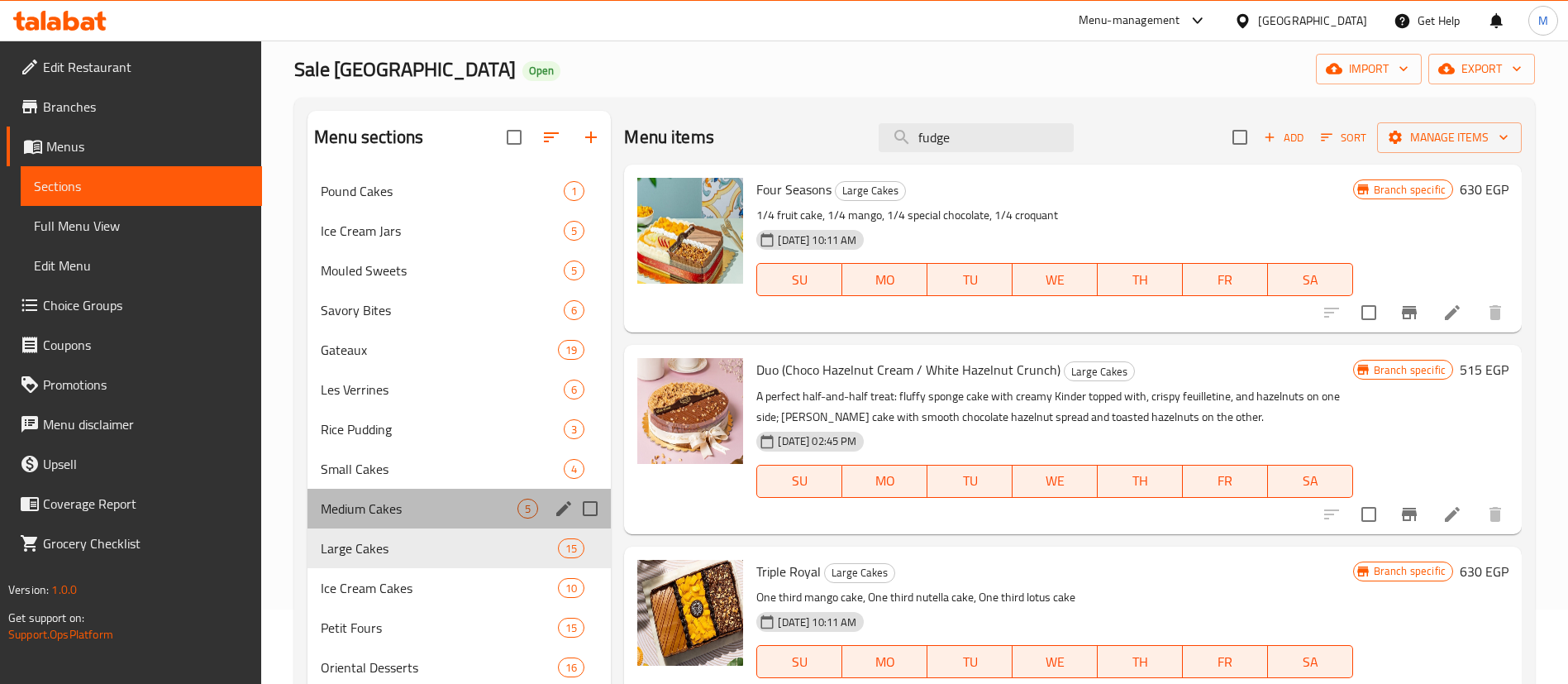
click at [463, 496] on div "Medium Cakes 5" at bounding box center [459, 508] width 303 height 40
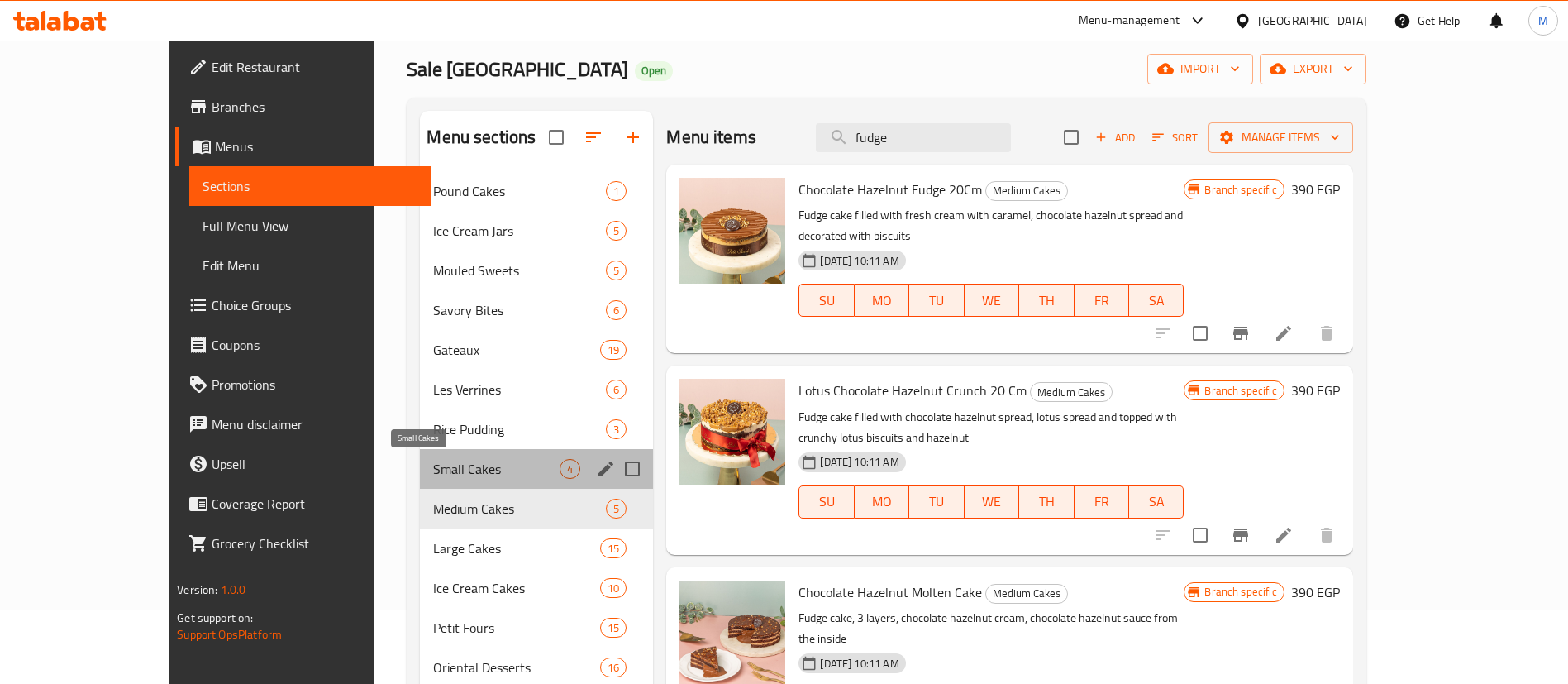
click at [433, 471] on span "Small Cakes" at bounding box center [496, 469] width 126 height 20
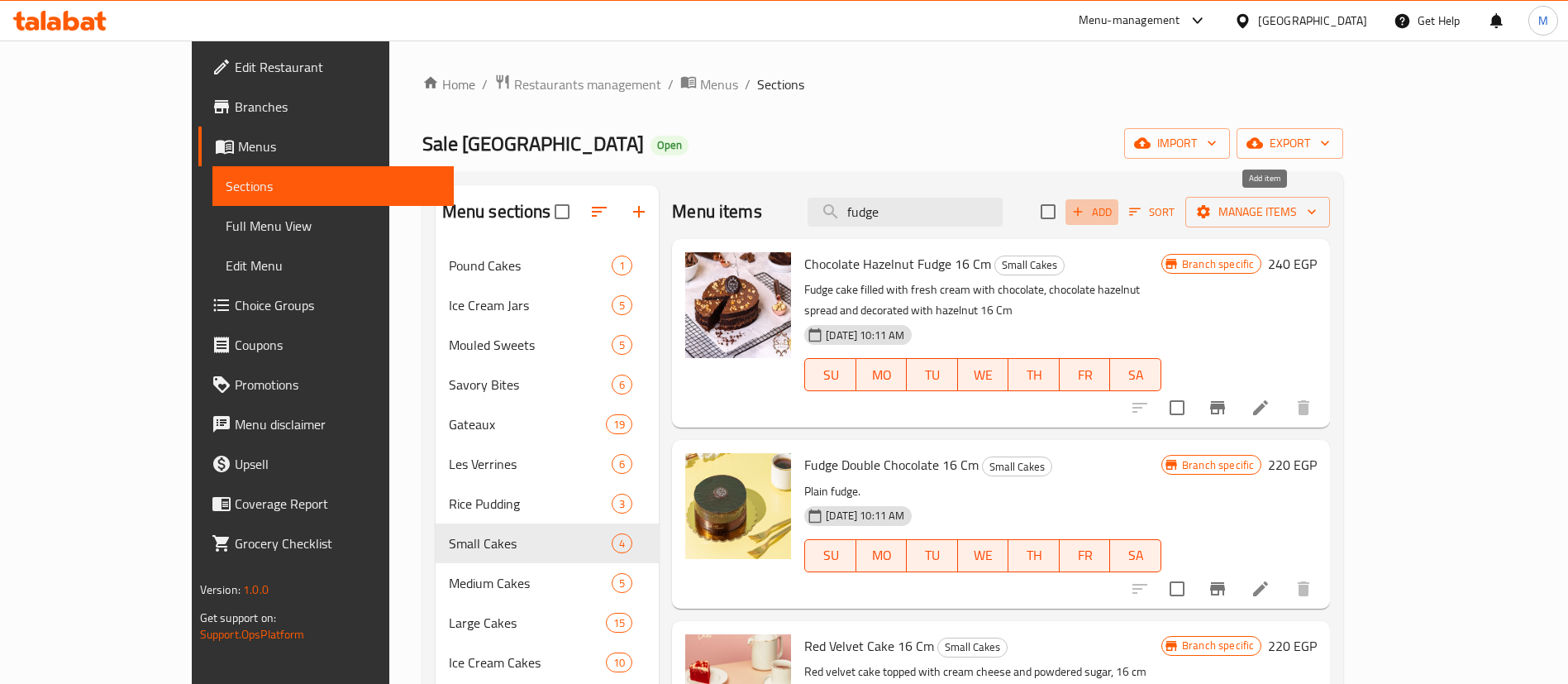
click at [1114, 213] on span "Add" at bounding box center [1092, 212] width 44 height 19
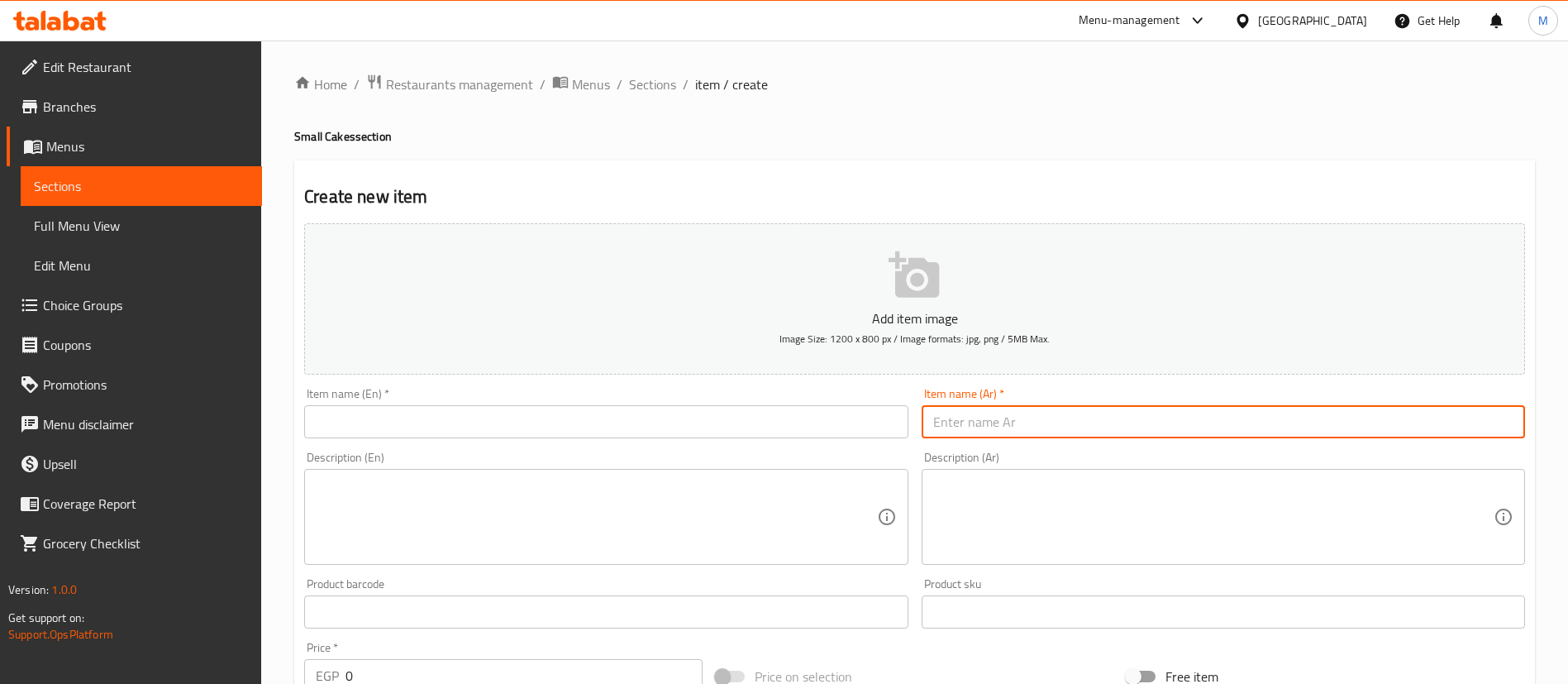
click at [1027, 425] on input "text" at bounding box center [1223, 422] width 604 height 33
paste input "فادچ بالبندق الابيض"
type input "فادچ بالبندق الابيض"
click at [625, 409] on input "text" at bounding box center [605, 422] width 604 height 33
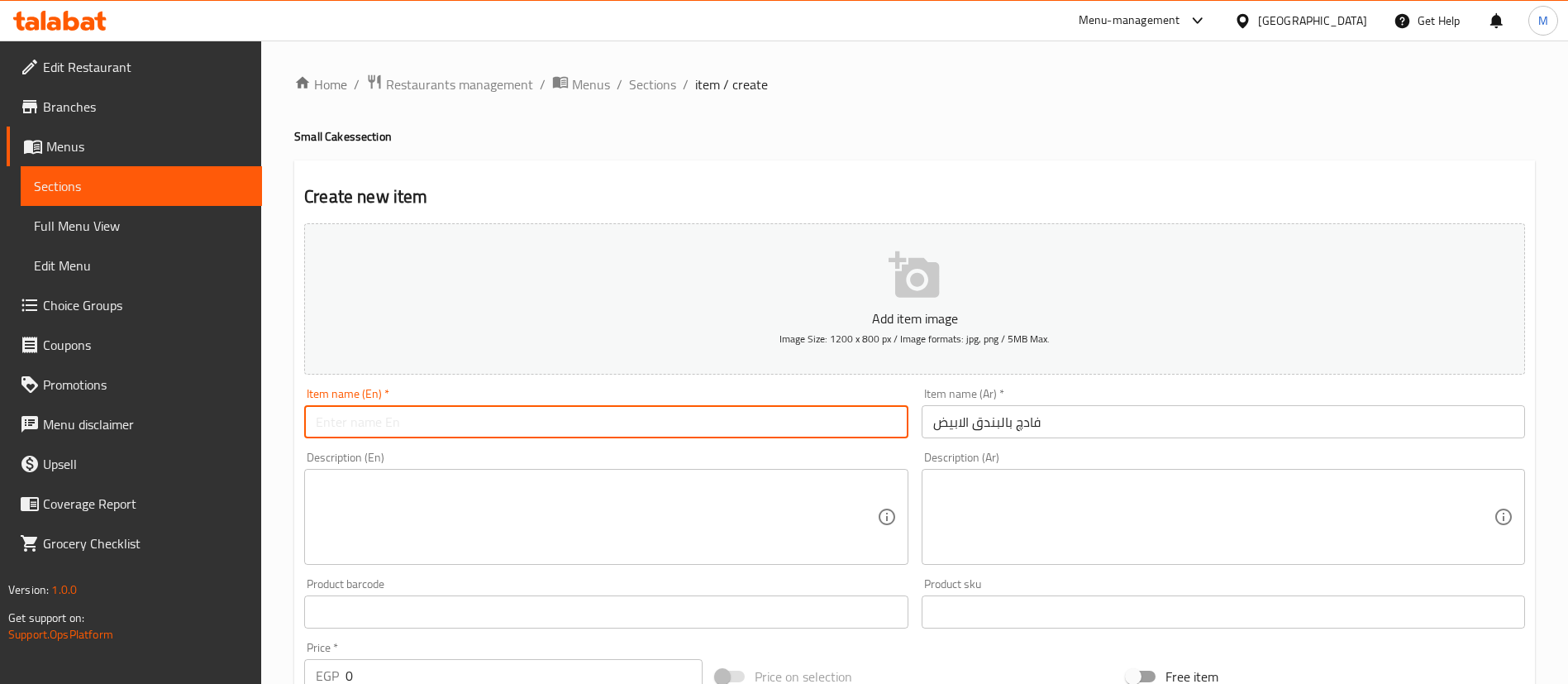
paste input "White Hazelnut Fudge"
type input "White Hazelnut Fudge"
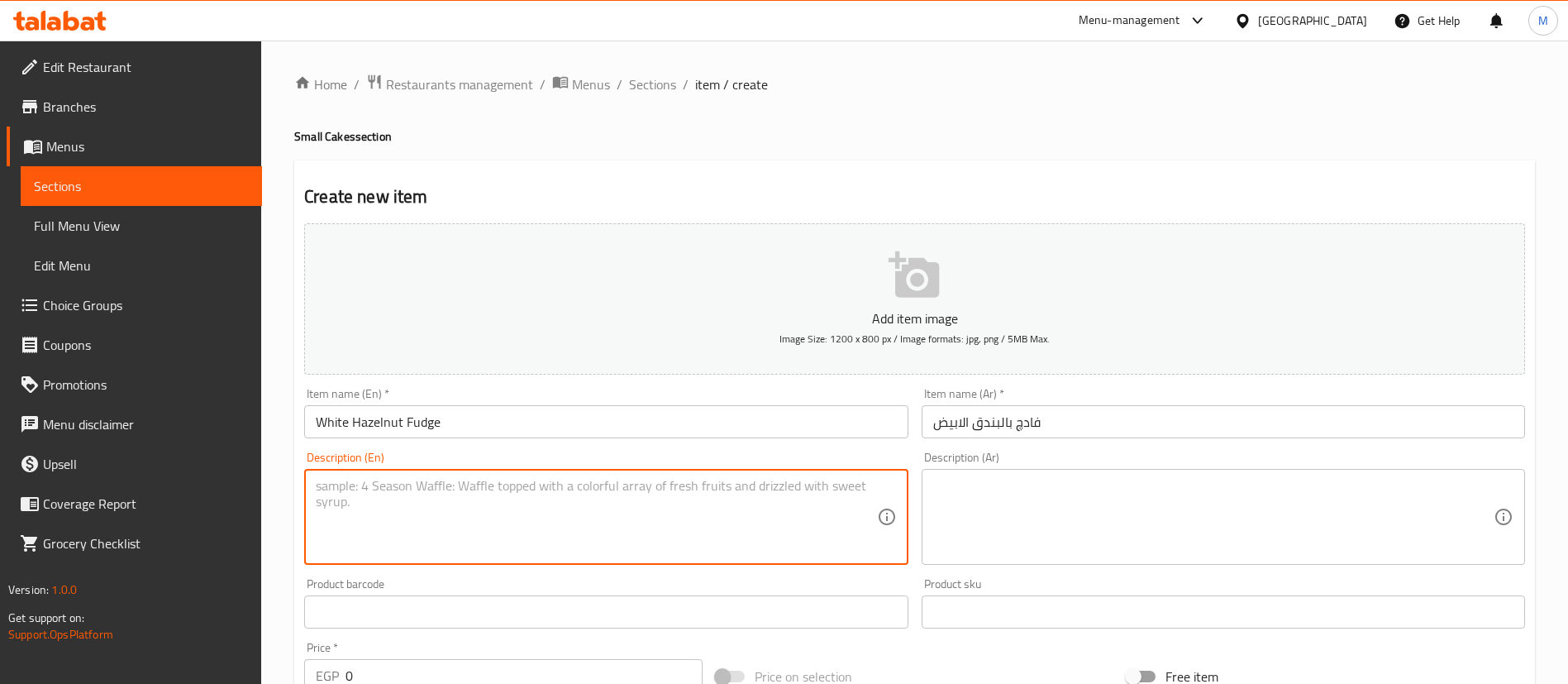
click at [559, 489] on textarea at bounding box center [596, 517] width 560 height 78
type textarea "16 CM"
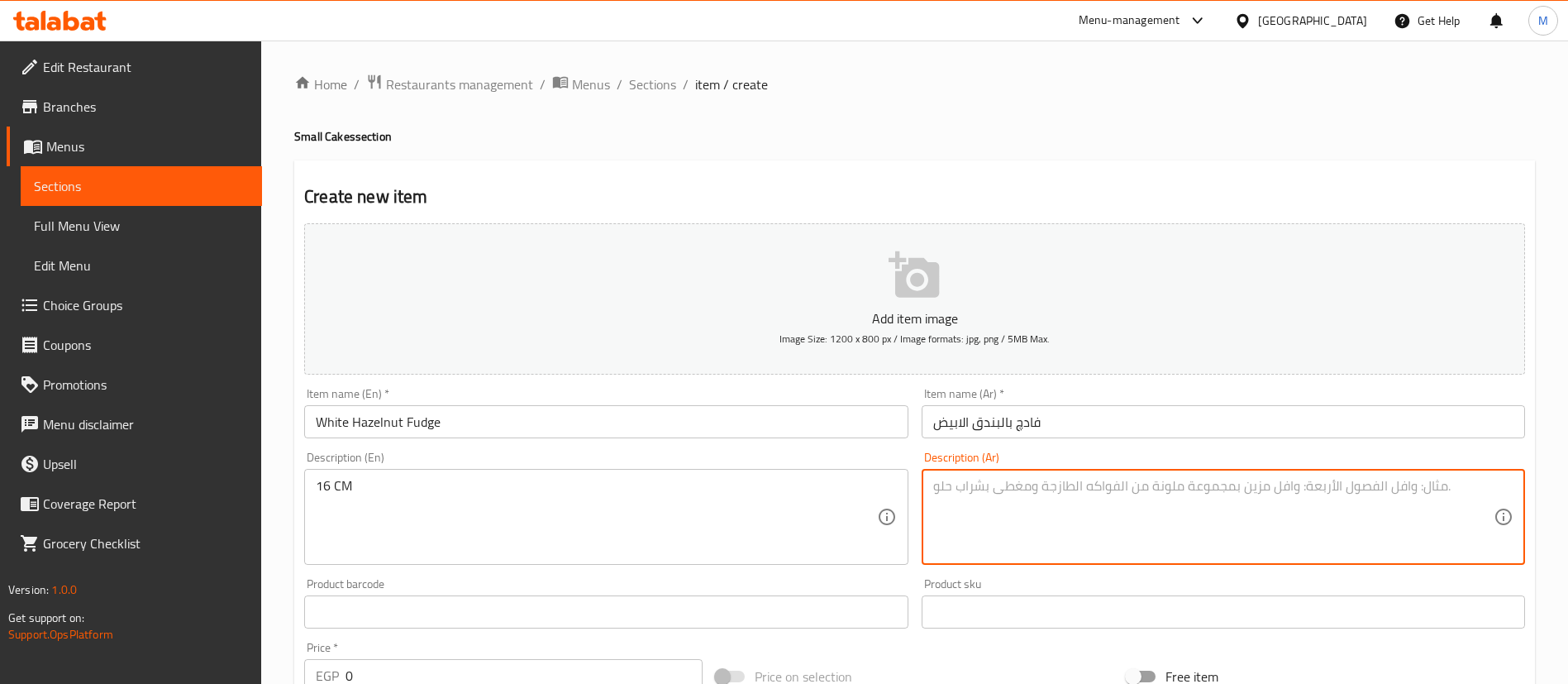
click at [1161, 538] on textarea at bounding box center [1213, 517] width 560 height 78
paste textarea "مقاس تورتة 16"
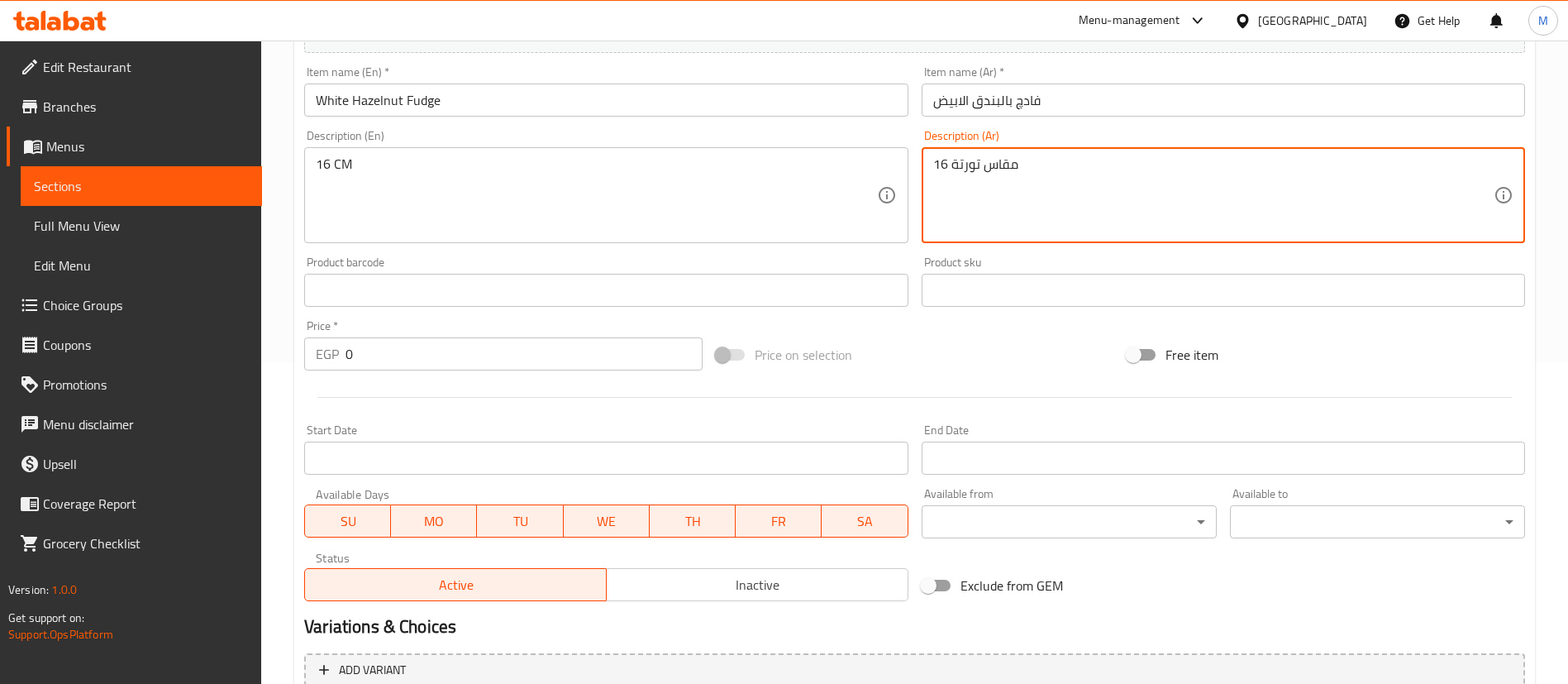
scroll to position [335, 0]
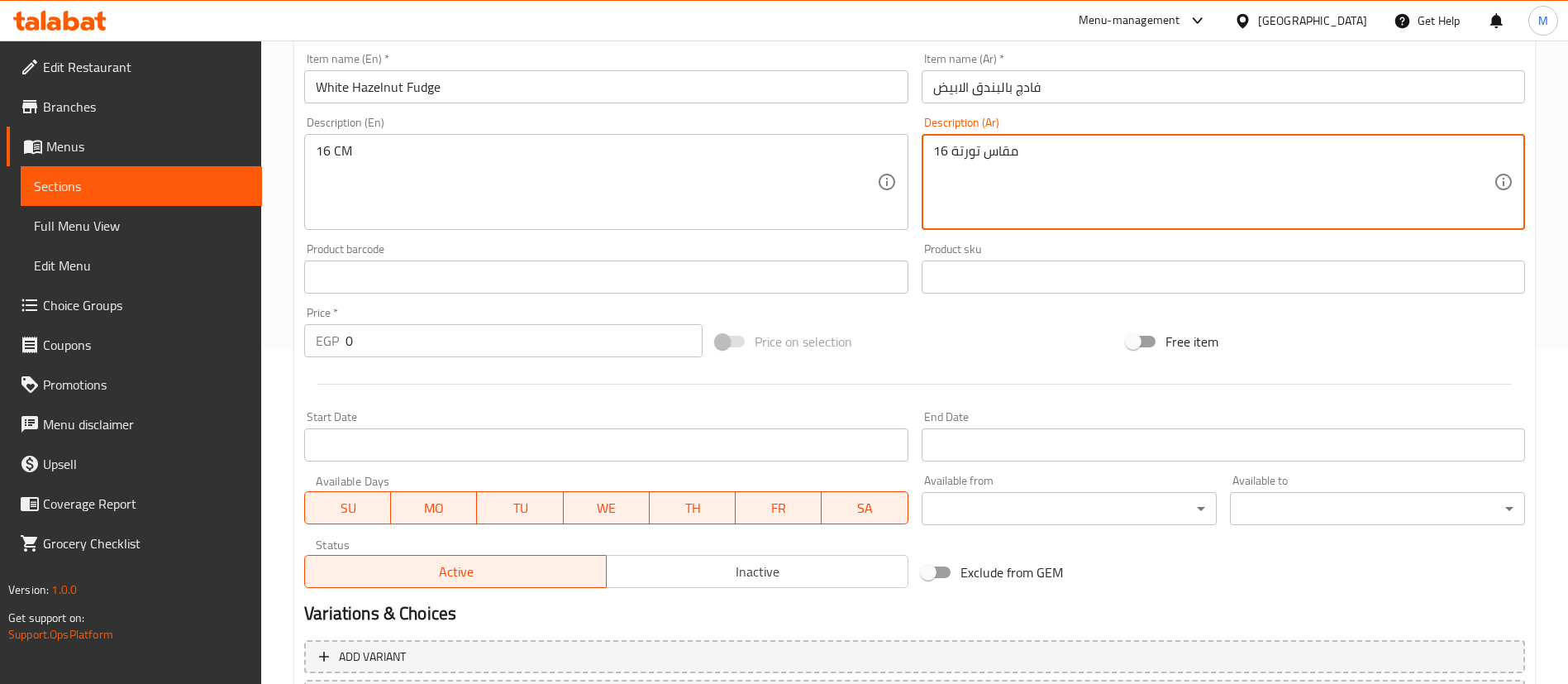
click at [1070, 181] on textarea "مقاس تورتة 16" at bounding box center [1213, 182] width 560 height 78
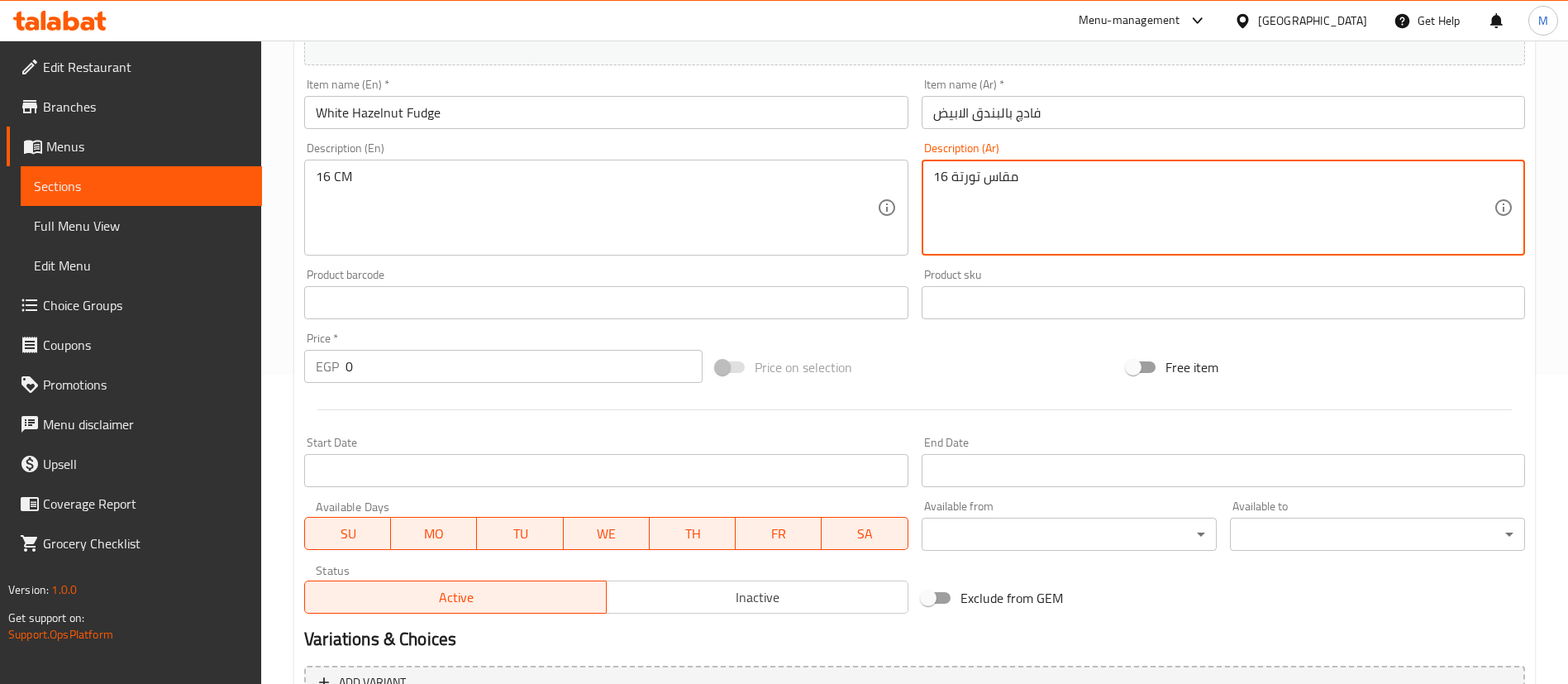
scroll to position [302, 0]
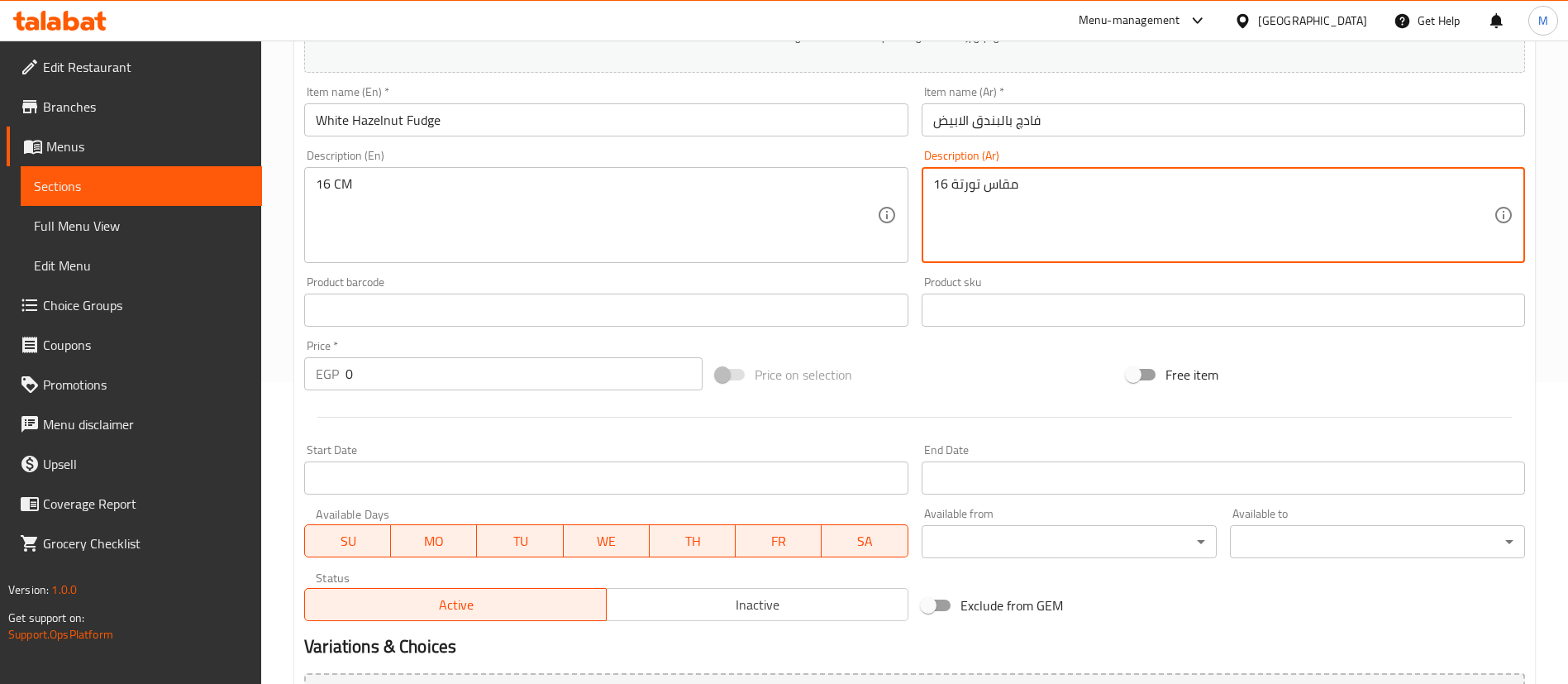
type textarea "مقاس تورتة 16"
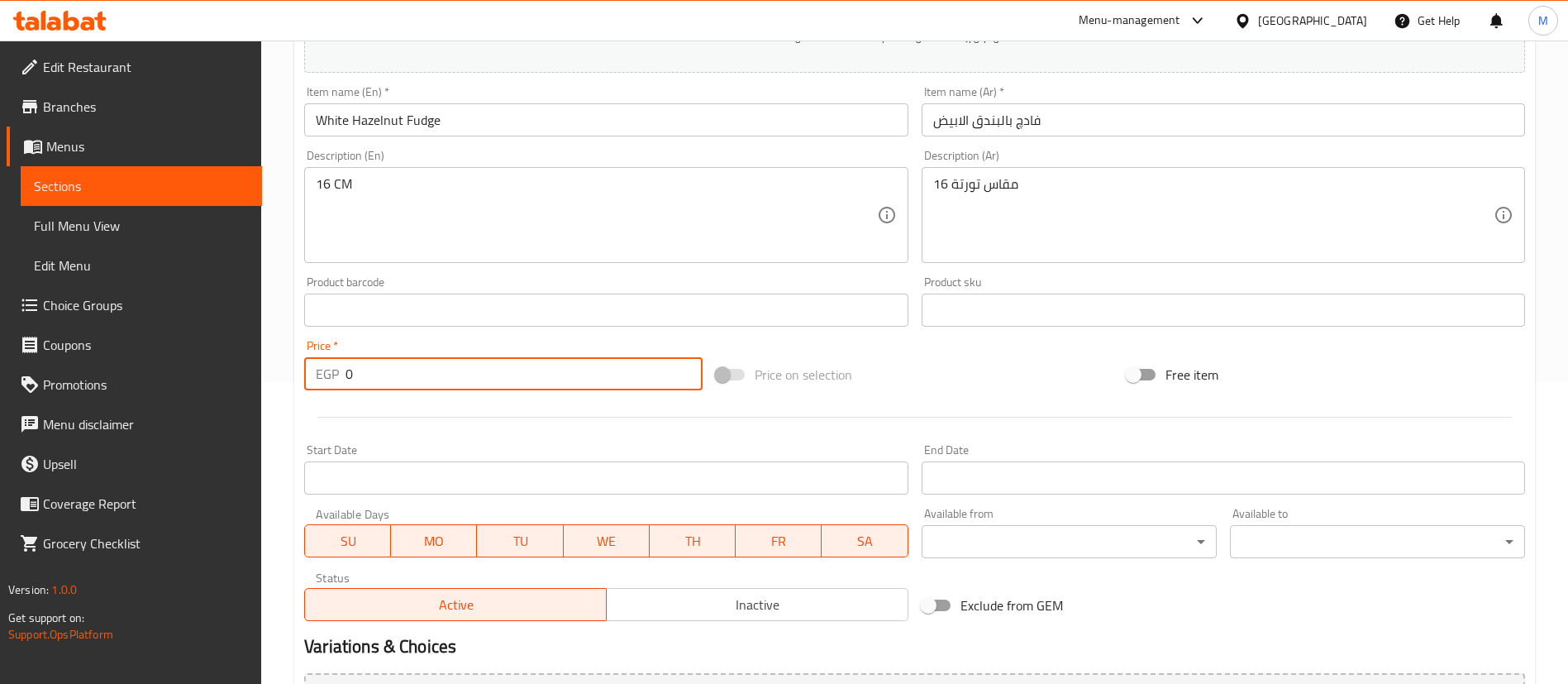
click at [593, 370] on input "0" at bounding box center [524, 374] width 357 height 33
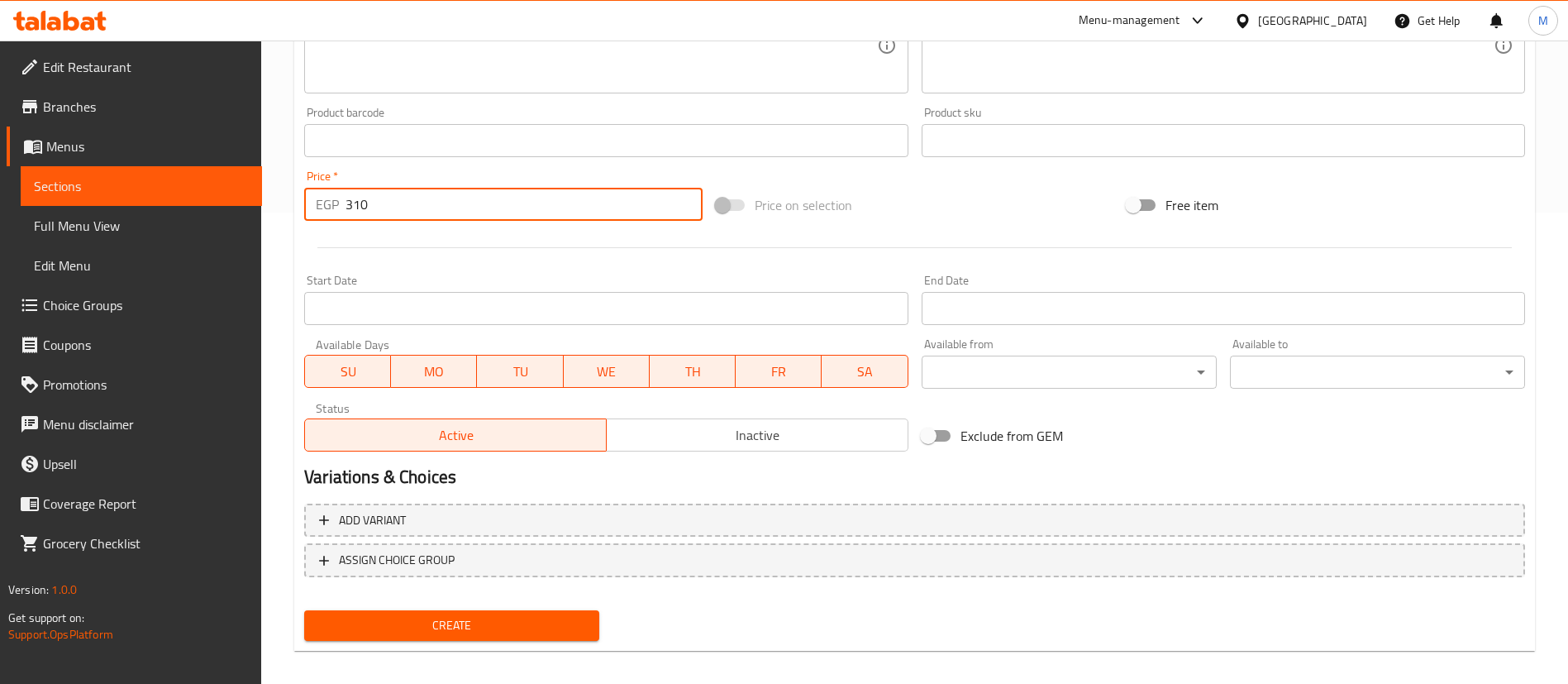
scroll to position [485, 0]
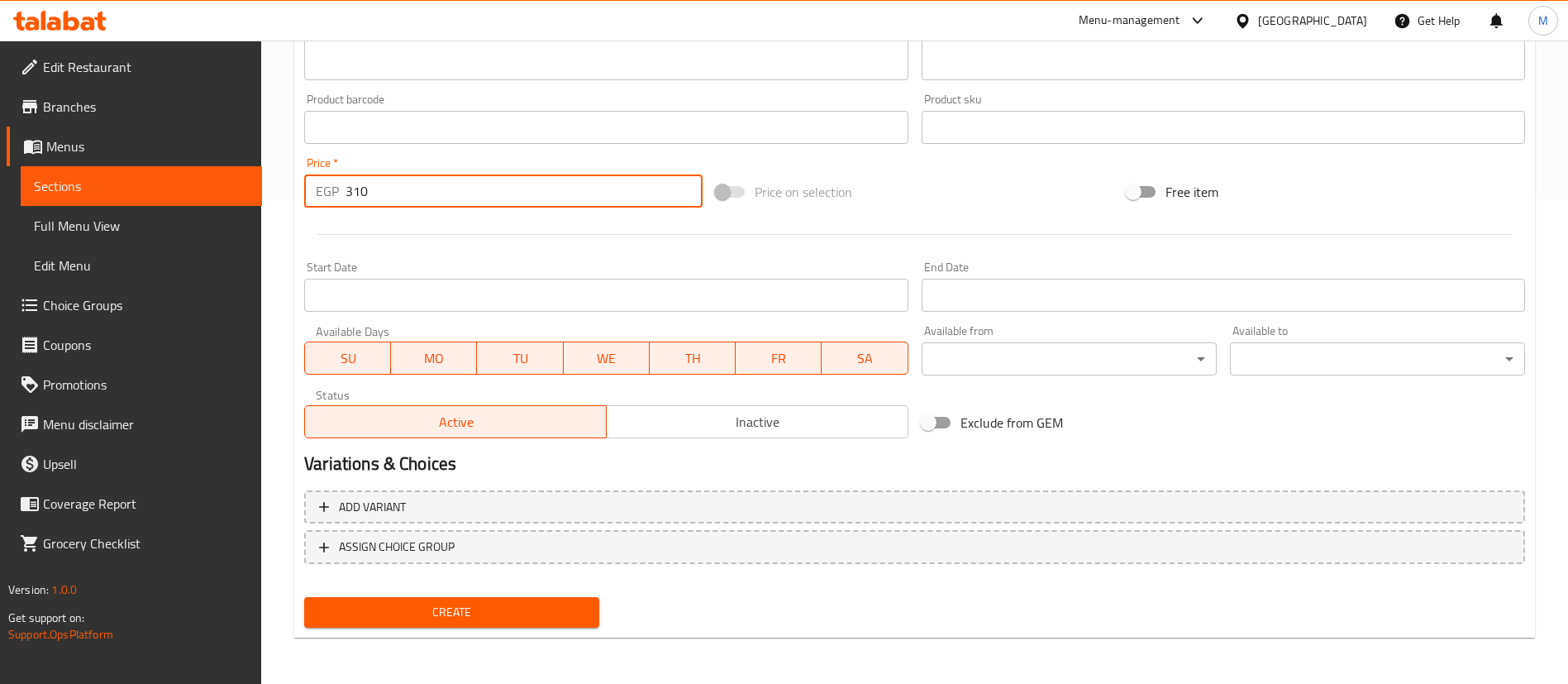
type input "310"
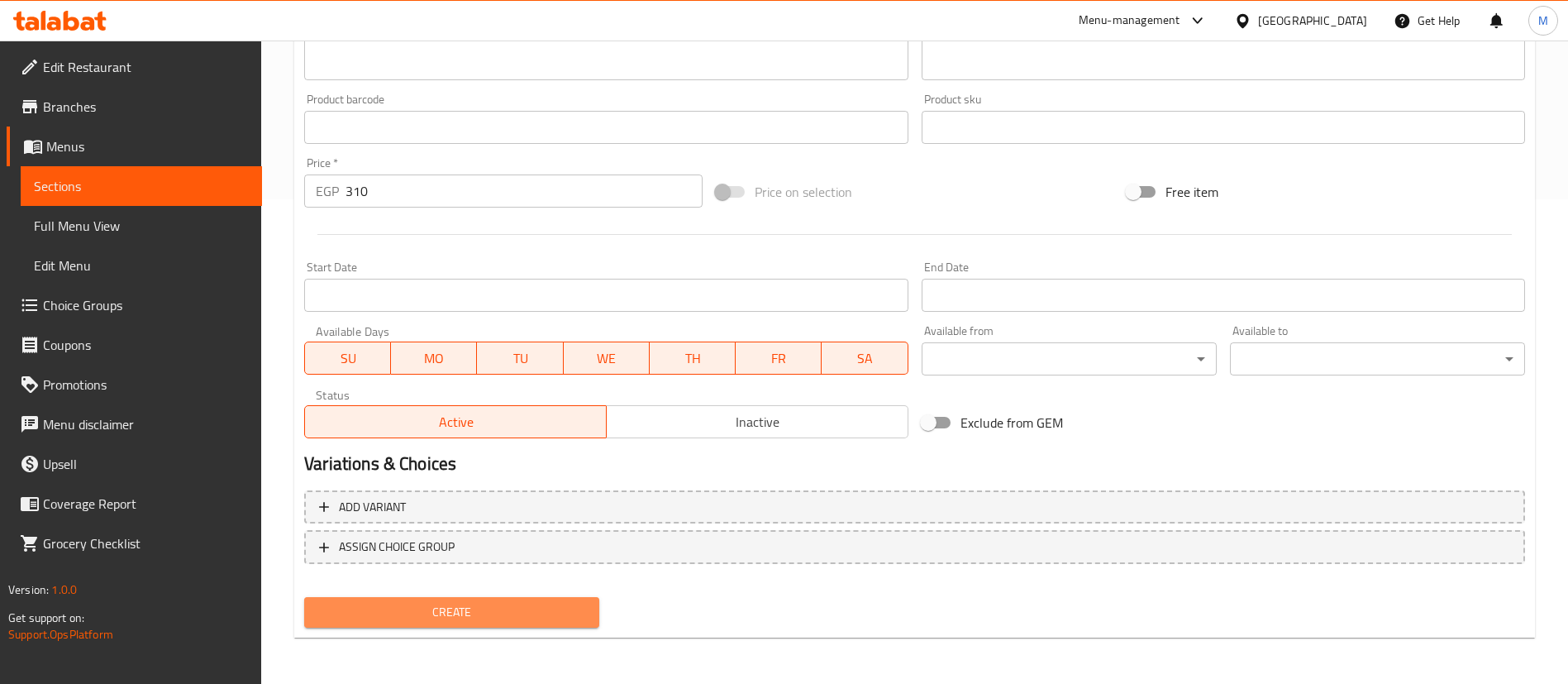
click at [553, 611] on span "Create" at bounding box center [452, 612] width 268 height 20
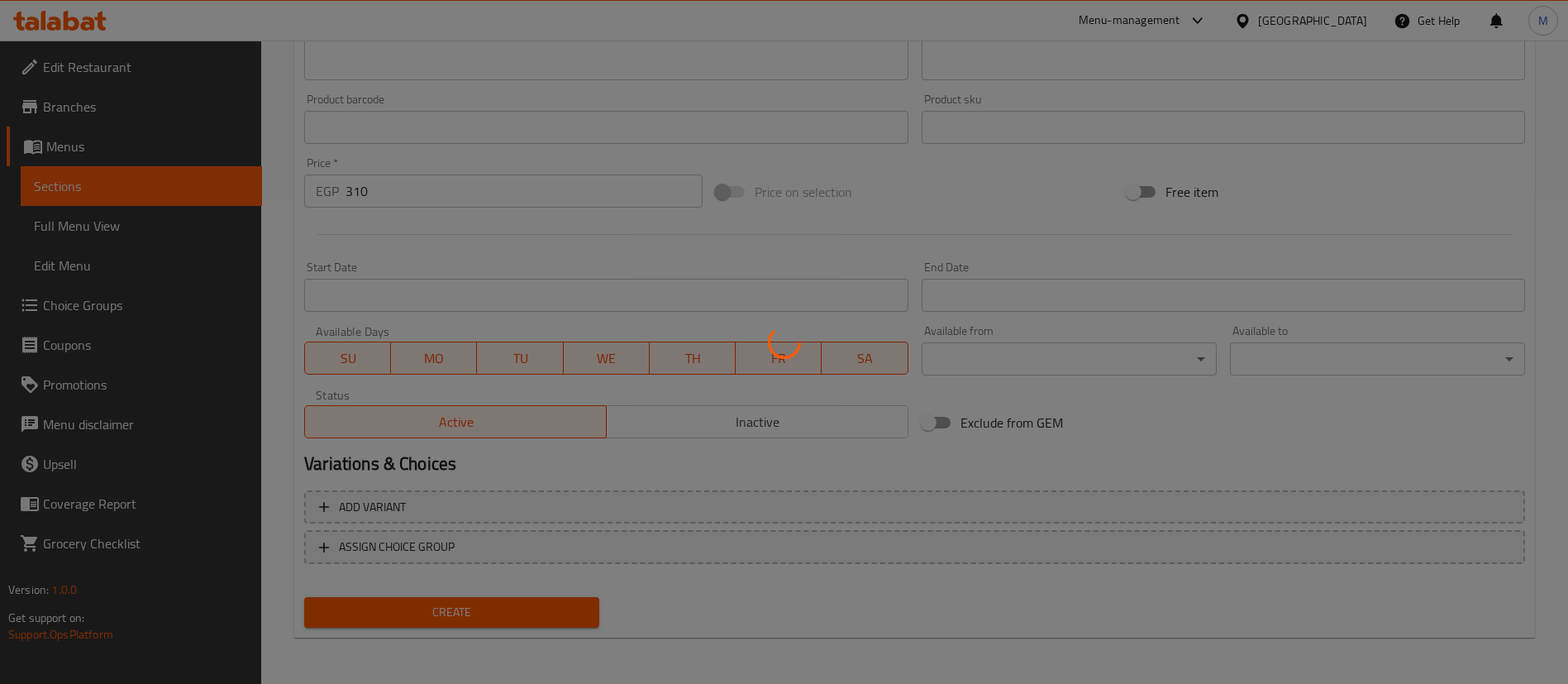
scroll to position [0, 0]
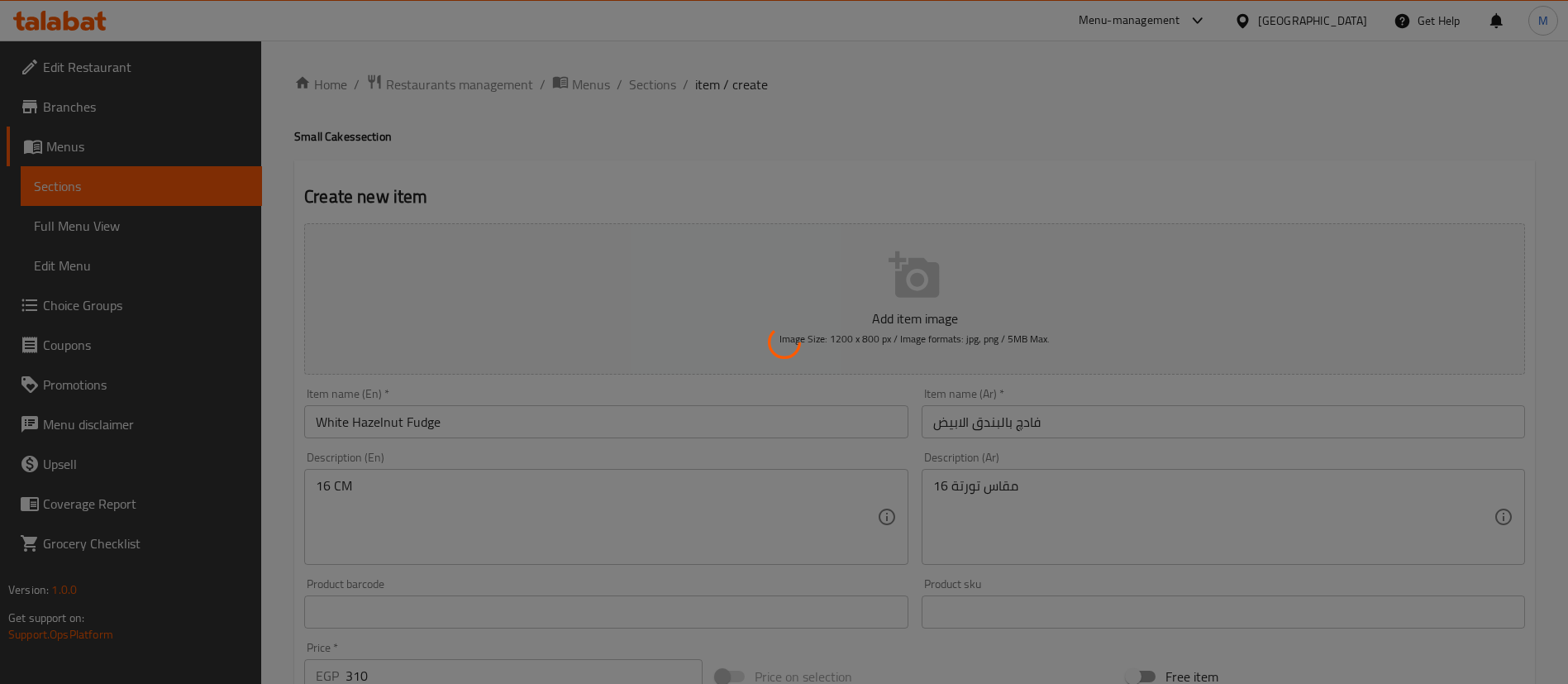
type input "0"
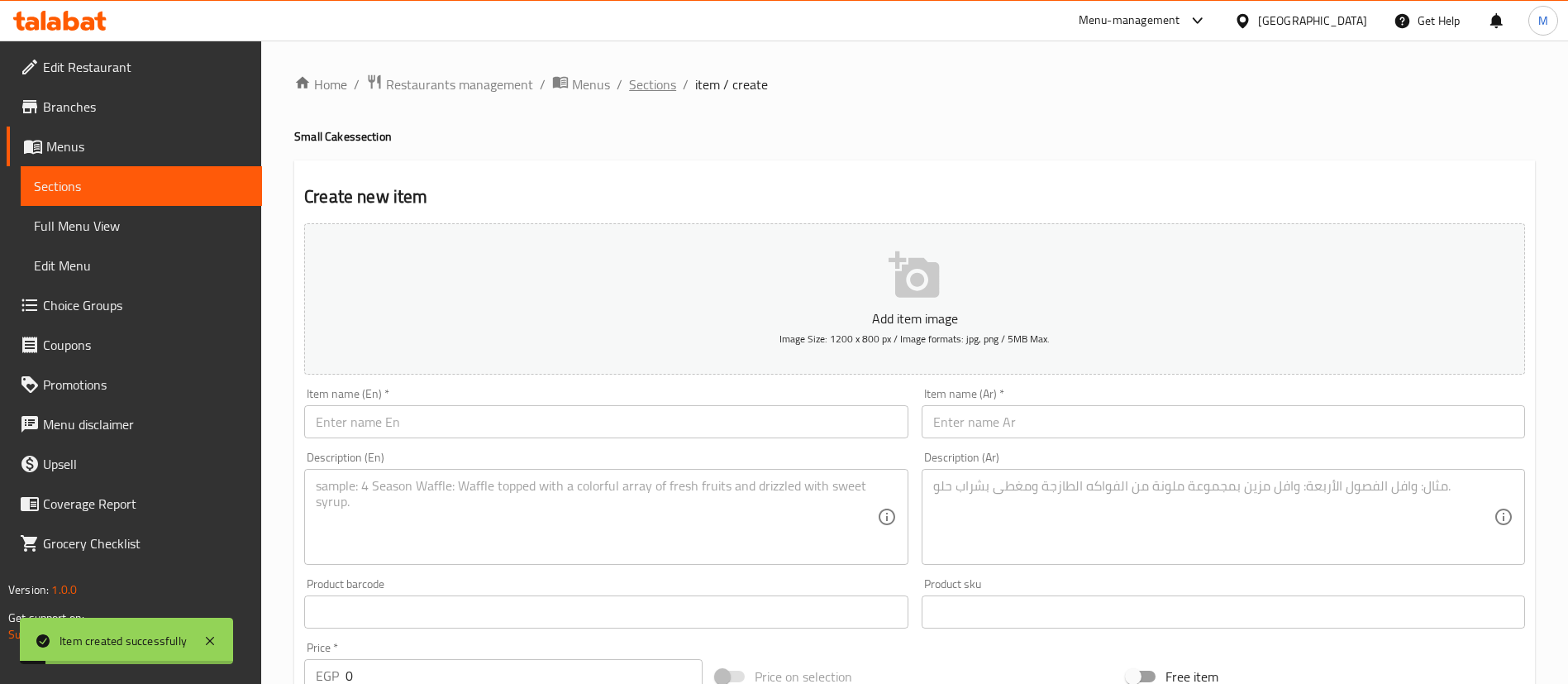
click at [654, 84] on span "Sections" at bounding box center [652, 84] width 47 height 20
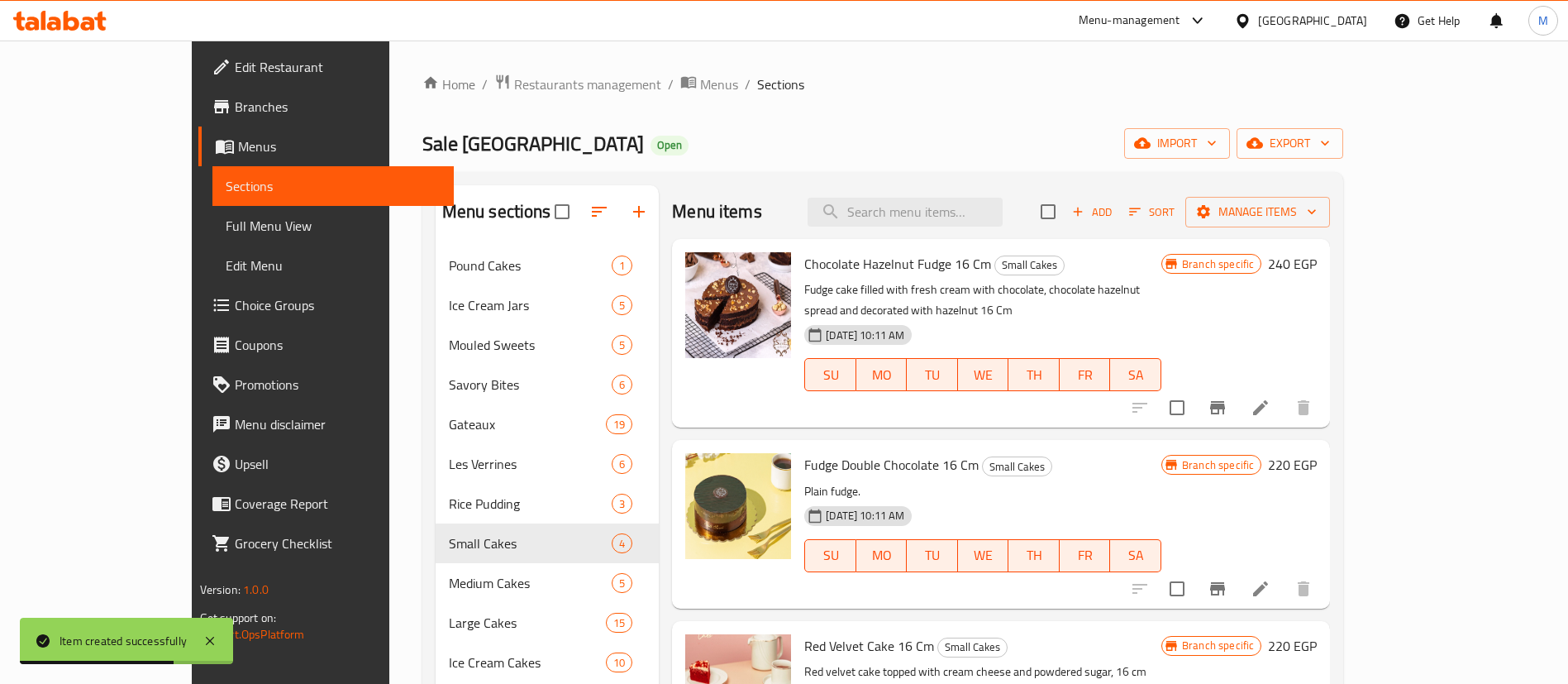
click at [980, 286] on p "Fudge cake filled with fresh cream with chocolate, chocolate hazelnut spread an…" at bounding box center [983, 300] width 357 height 41
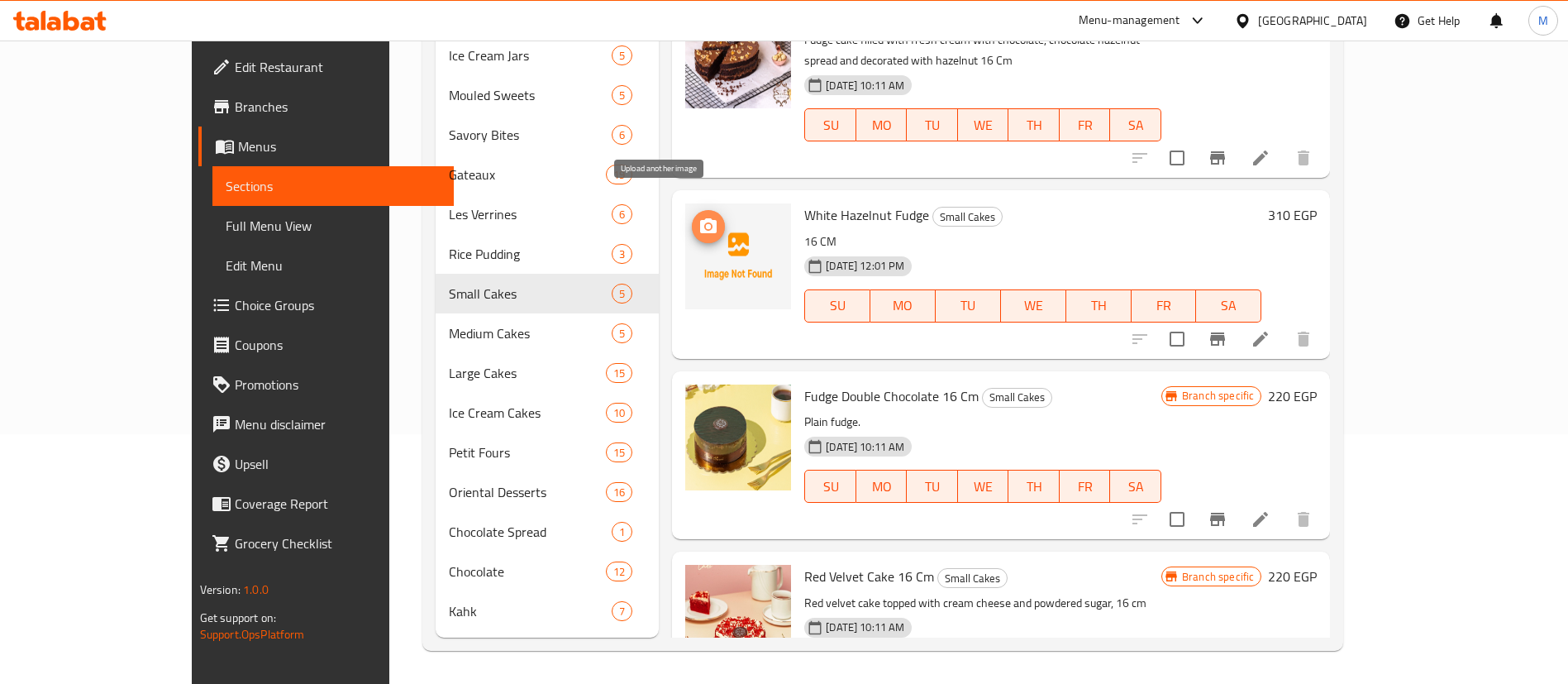
click at [706, 224] on circle "upload picture" at bounding box center [708, 227] width 5 height 5
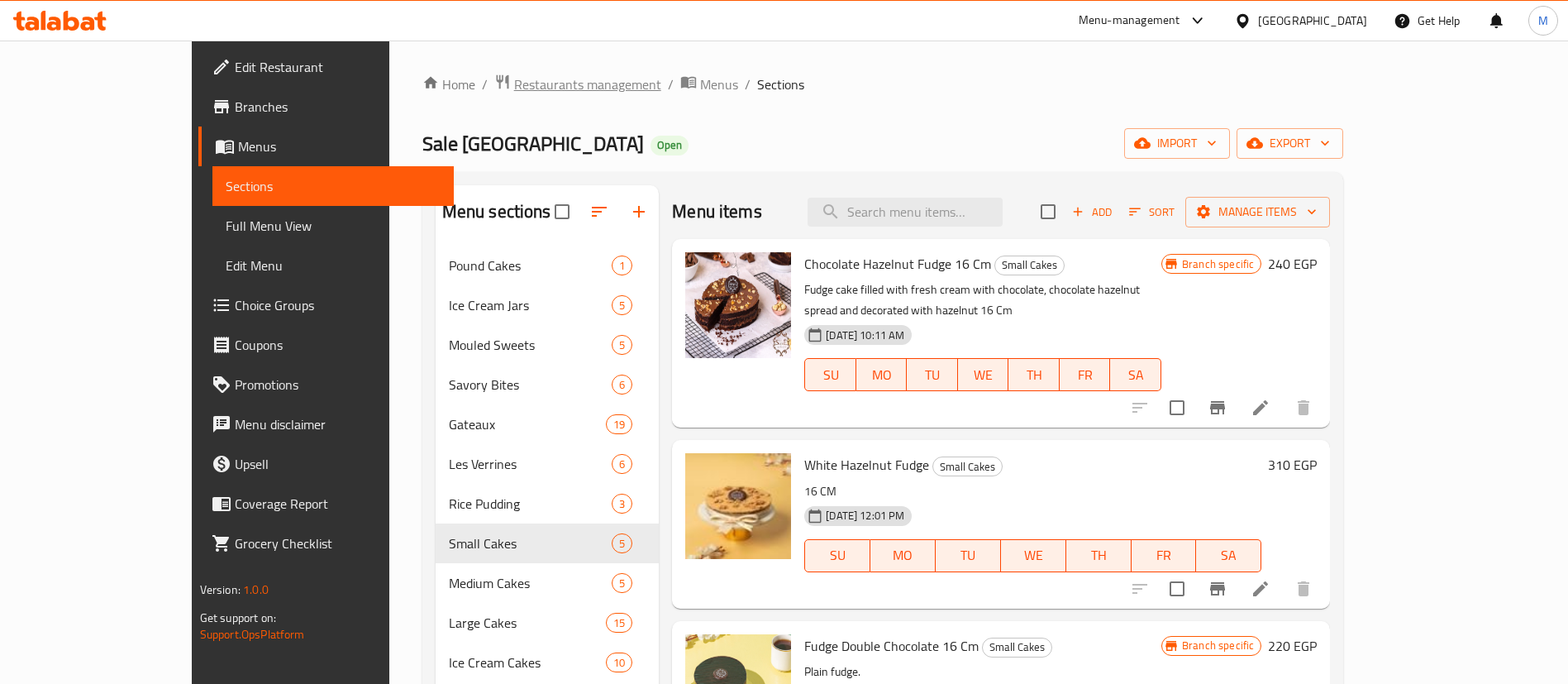
click at [514, 88] on span "Restaurants management" at bounding box center [587, 84] width 147 height 20
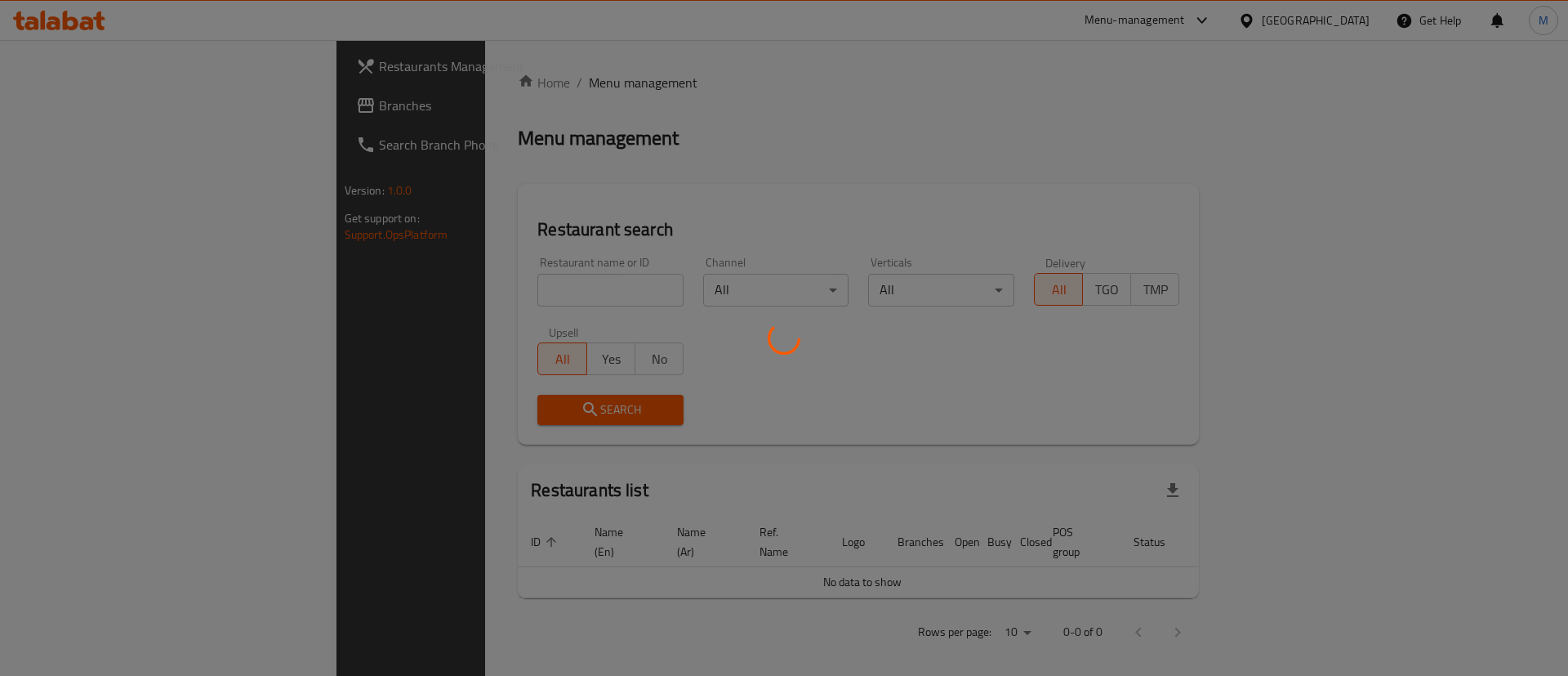
click at [494, 283] on div at bounding box center [784, 338] width 1568 height 676
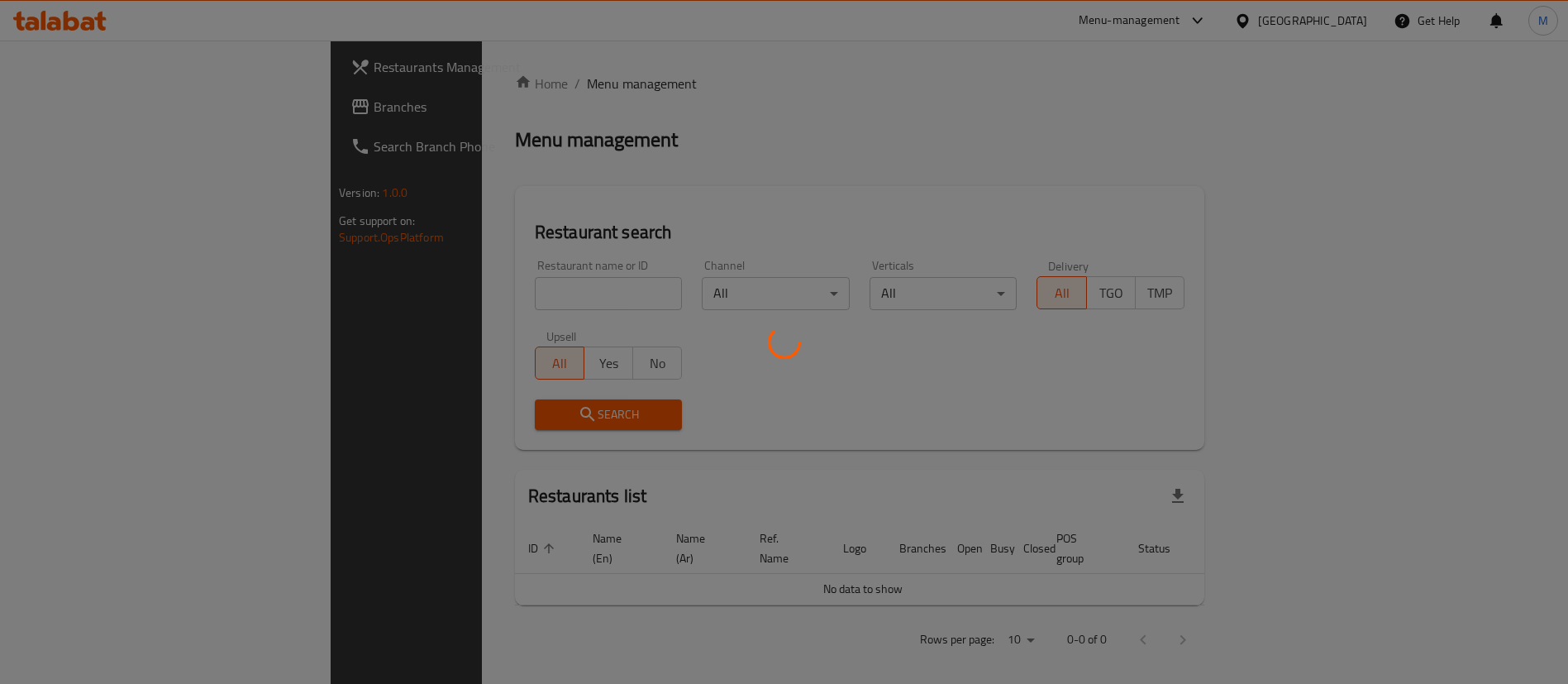
click at [500, 286] on div at bounding box center [784, 342] width 1568 height 684
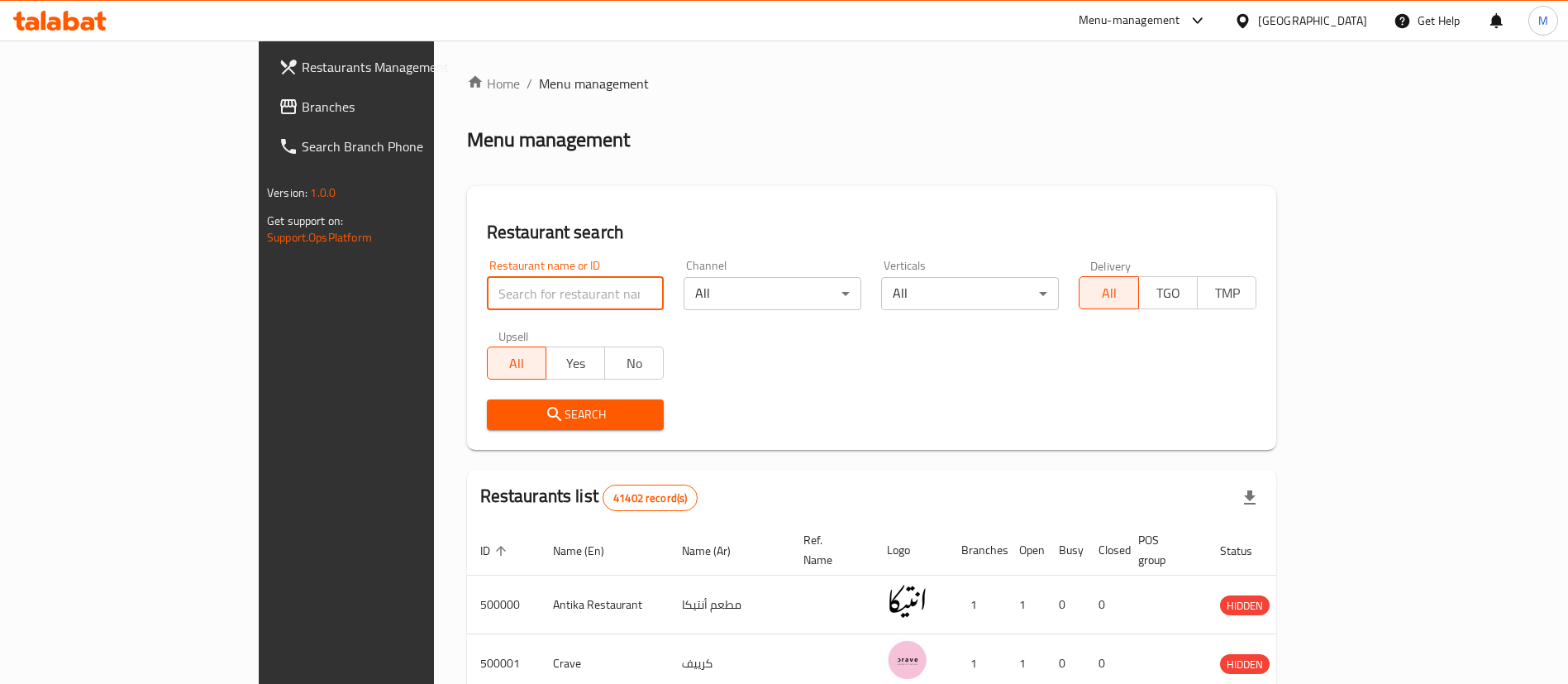
click at [500, 286] on input "search" at bounding box center [576, 293] width 178 height 33
type input "[DATE]"
click button "Search" at bounding box center [576, 414] width 178 height 30
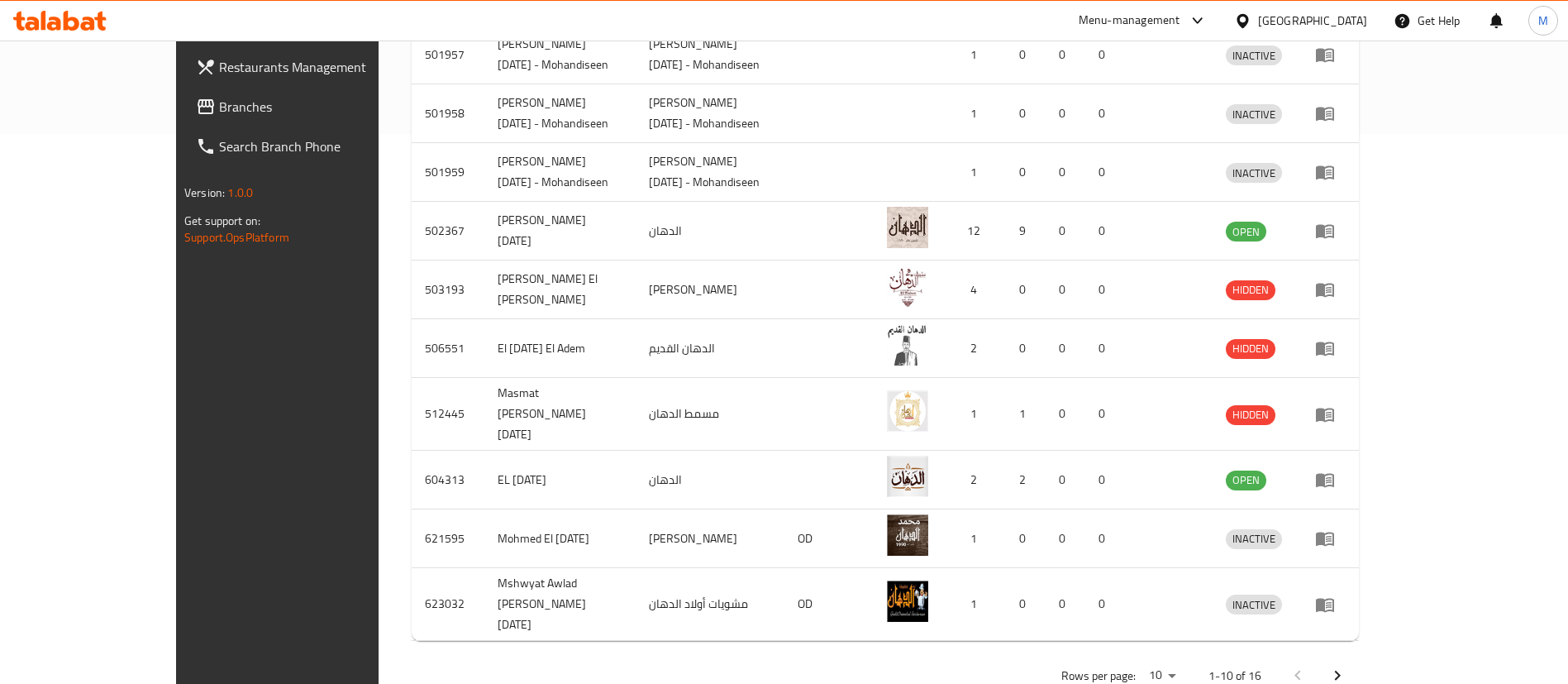
scroll to position [436, 0]
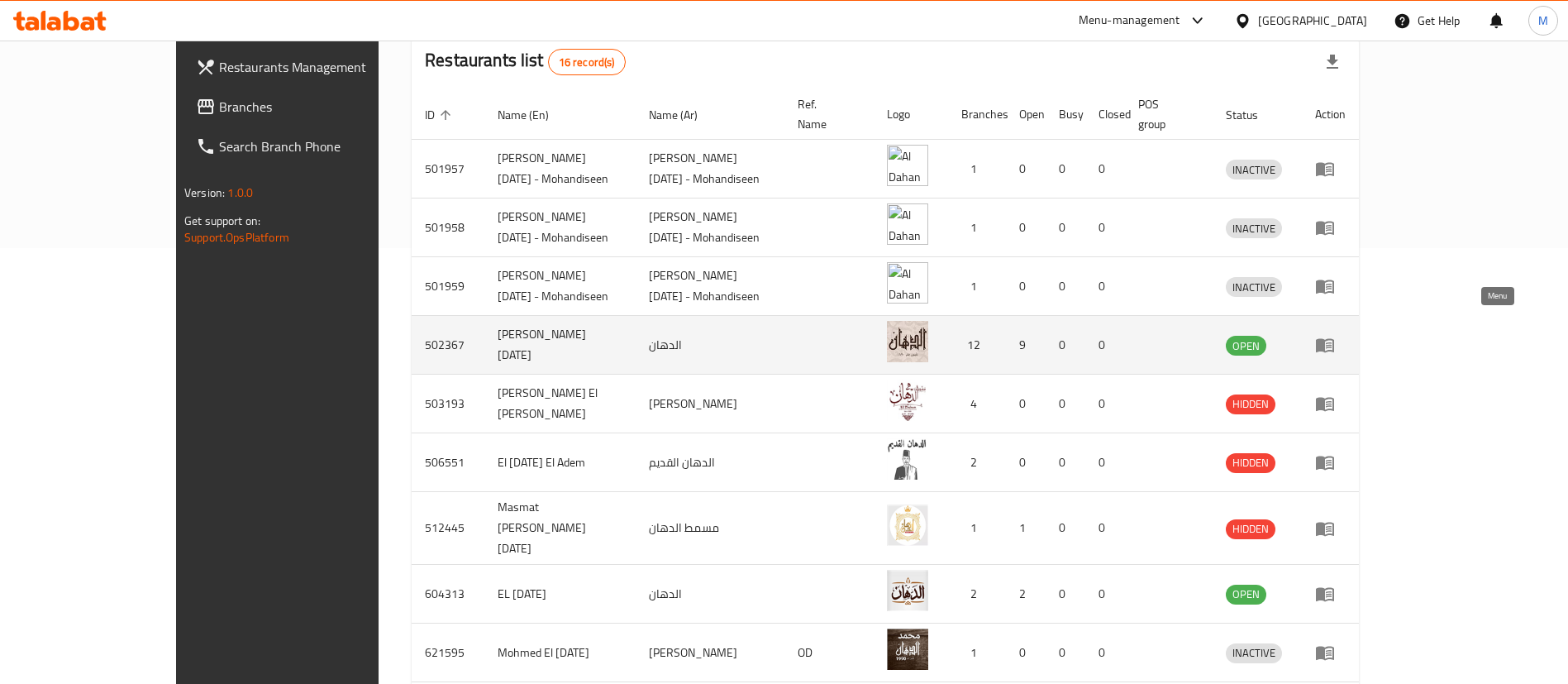
click at [1334, 339] on icon "enhanced table" at bounding box center [1324, 346] width 18 height 14
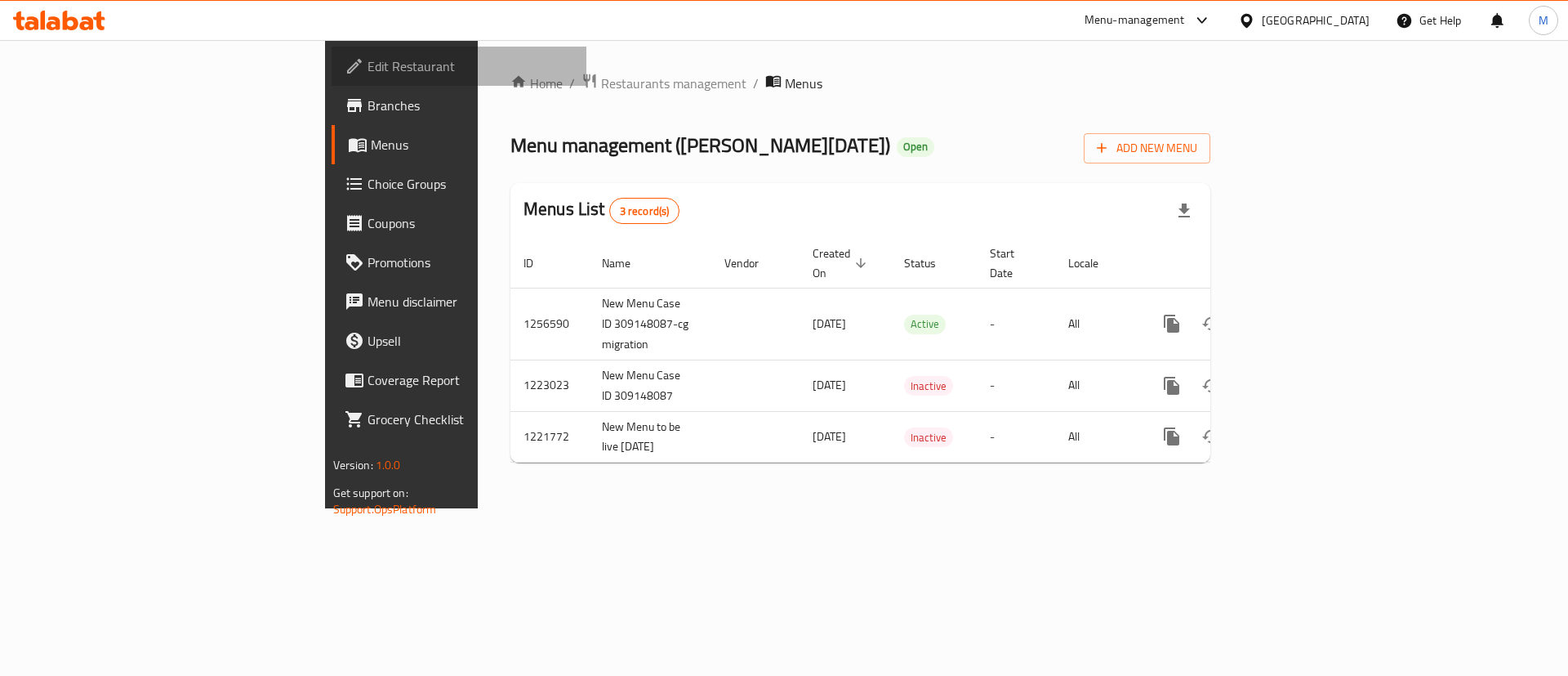
click at [367, 60] on span "Edit Restaurant" at bounding box center [470, 66] width 206 height 19
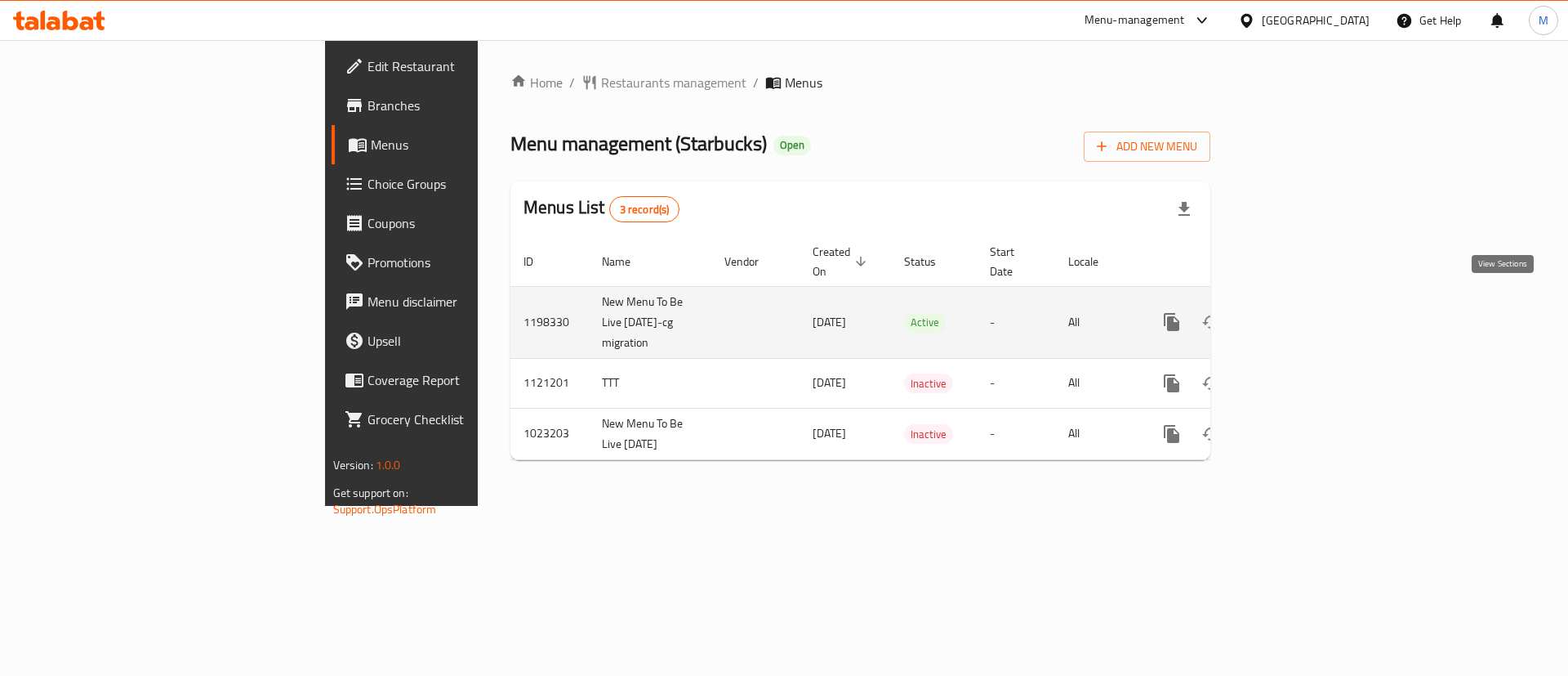
click at [1309, 316] on link "enhanced table" at bounding box center [1290, 322] width 40 height 40
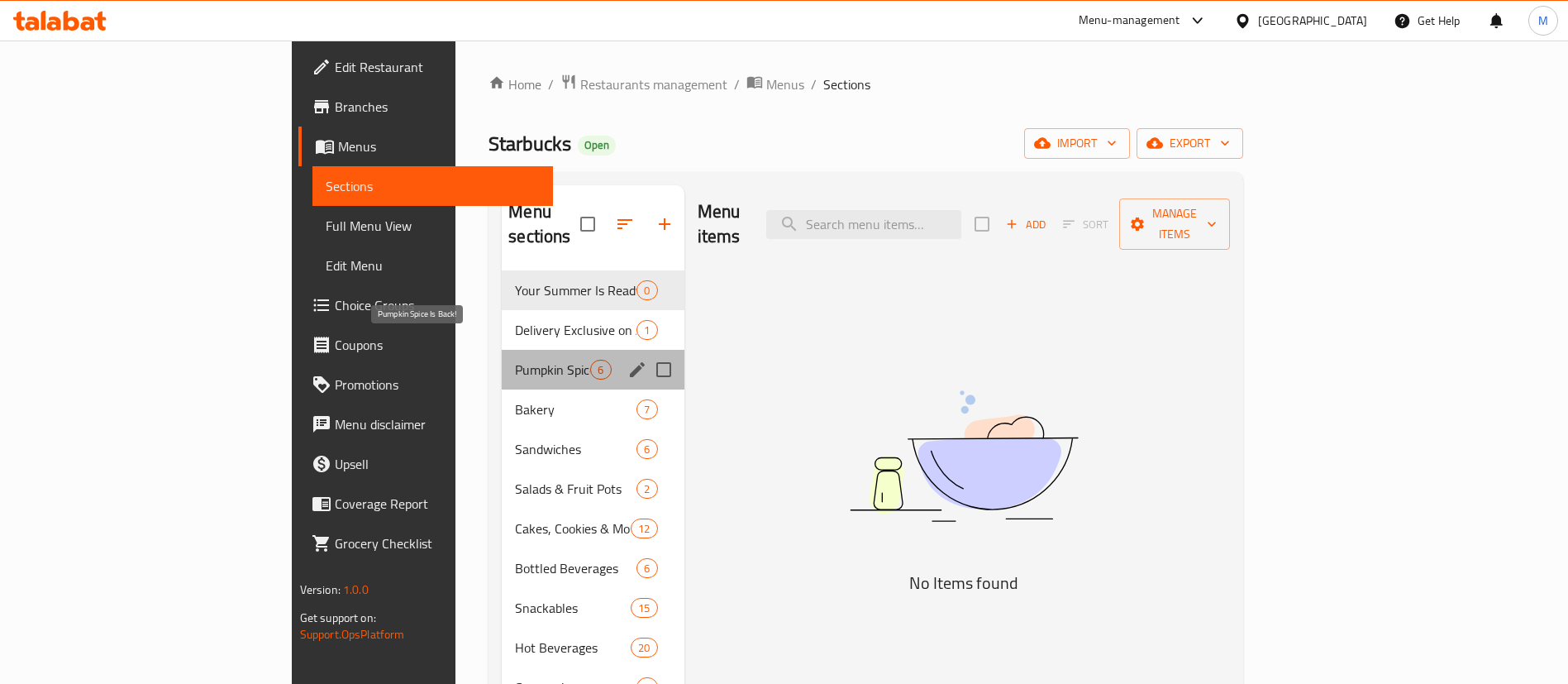
click at [515, 359] on span "Pumpkin Spice Is Back!" at bounding box center [552, 369] width 76 height 20
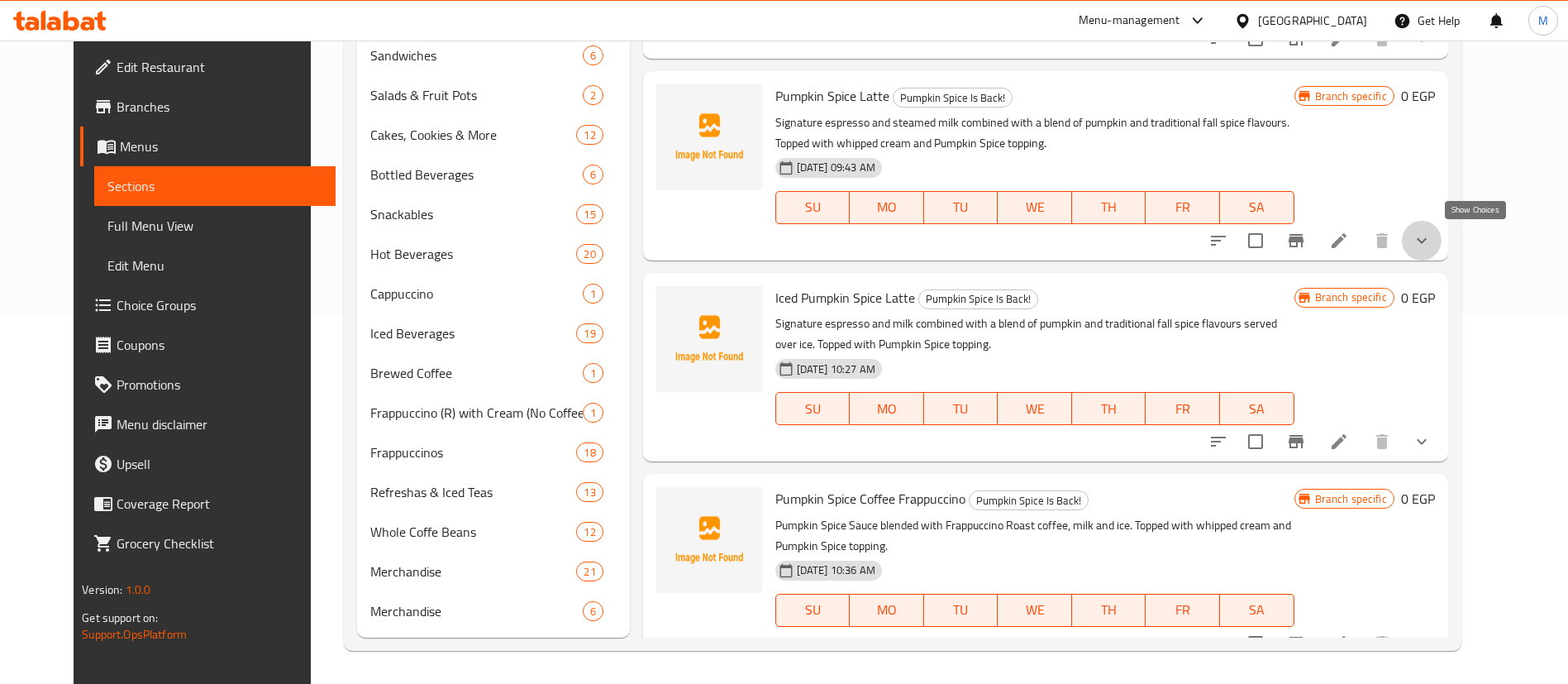
click at [1431, 245] on icon "show more" at bounding box center [1421, 240] width 20 height 20
